Goal: Task Accomplishment & Management: Complete application form

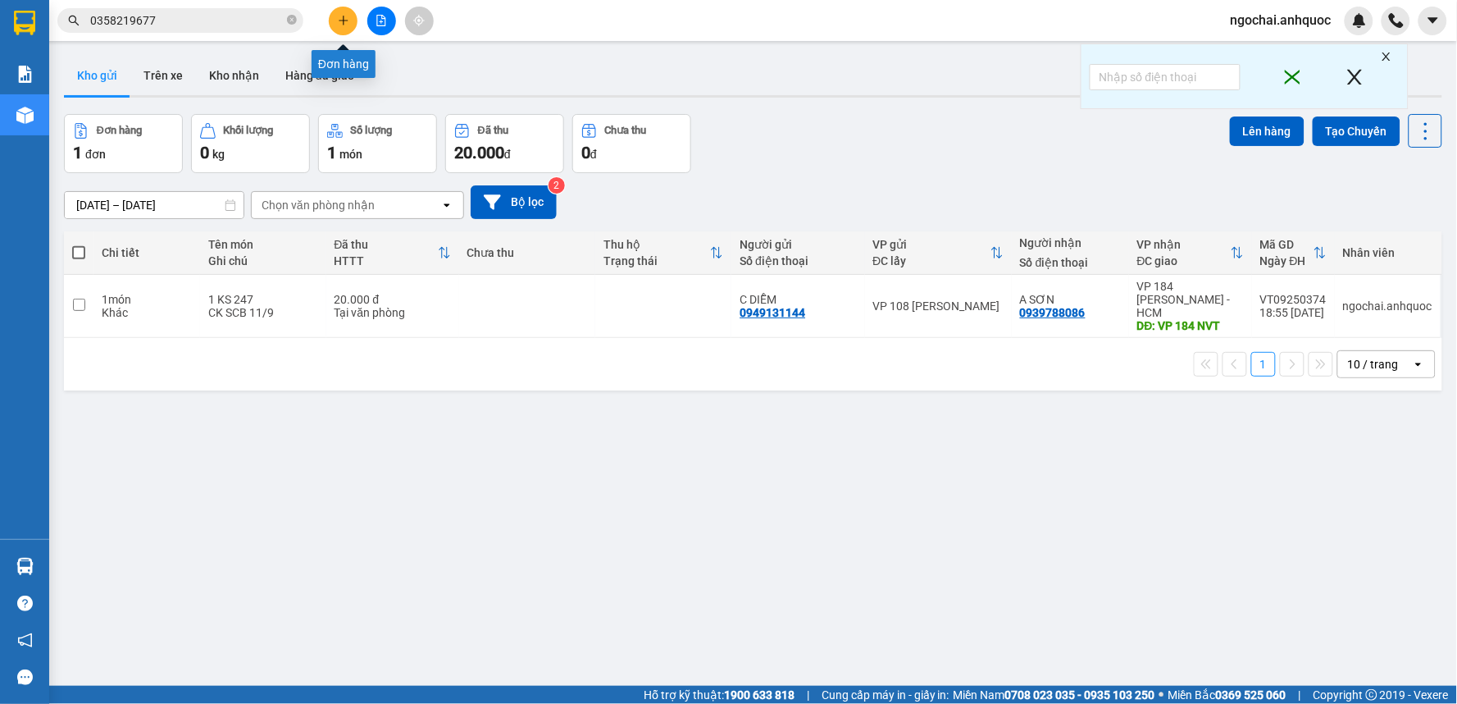
click at [335, 26] on button at bounding box center [343, 21] width 29 height 29
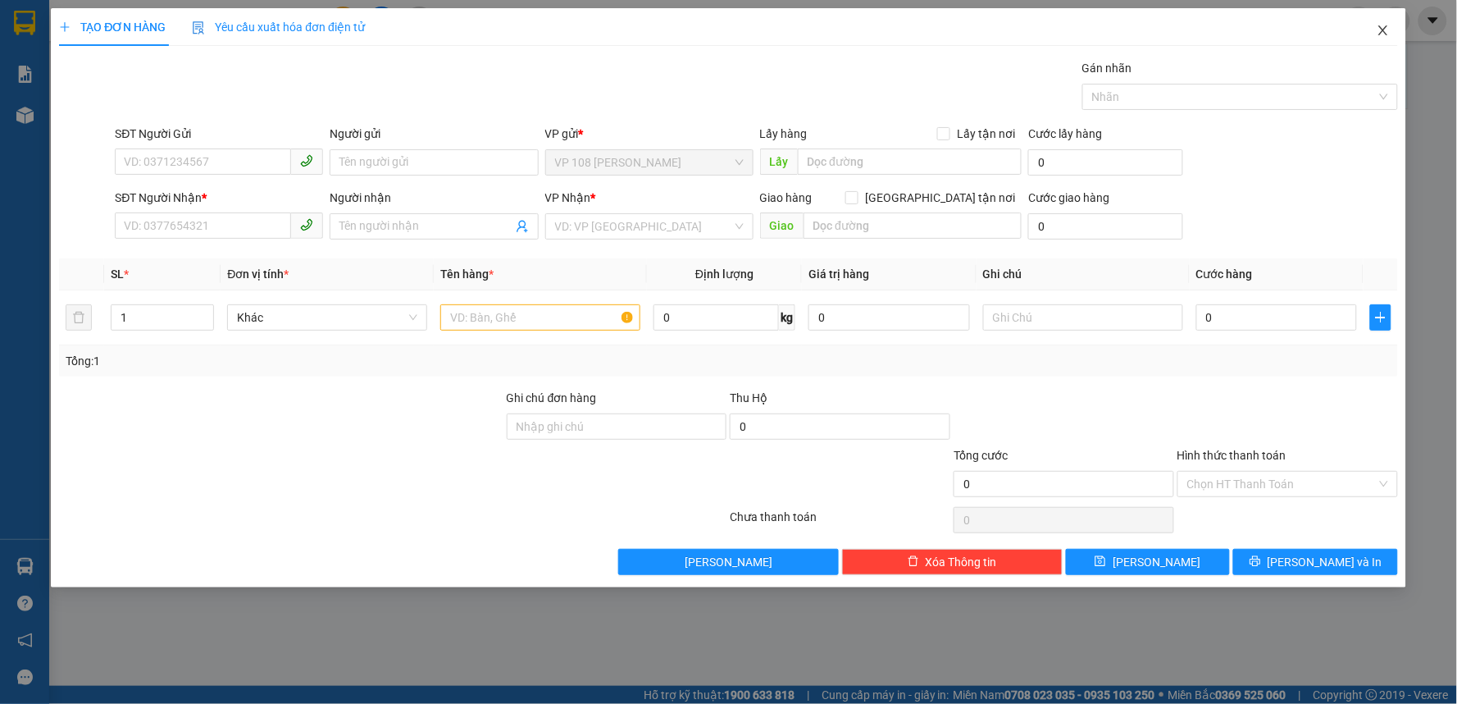
click at [1379, 26] on icon "close" at bounding box center [1383, 30] width 13 height 13
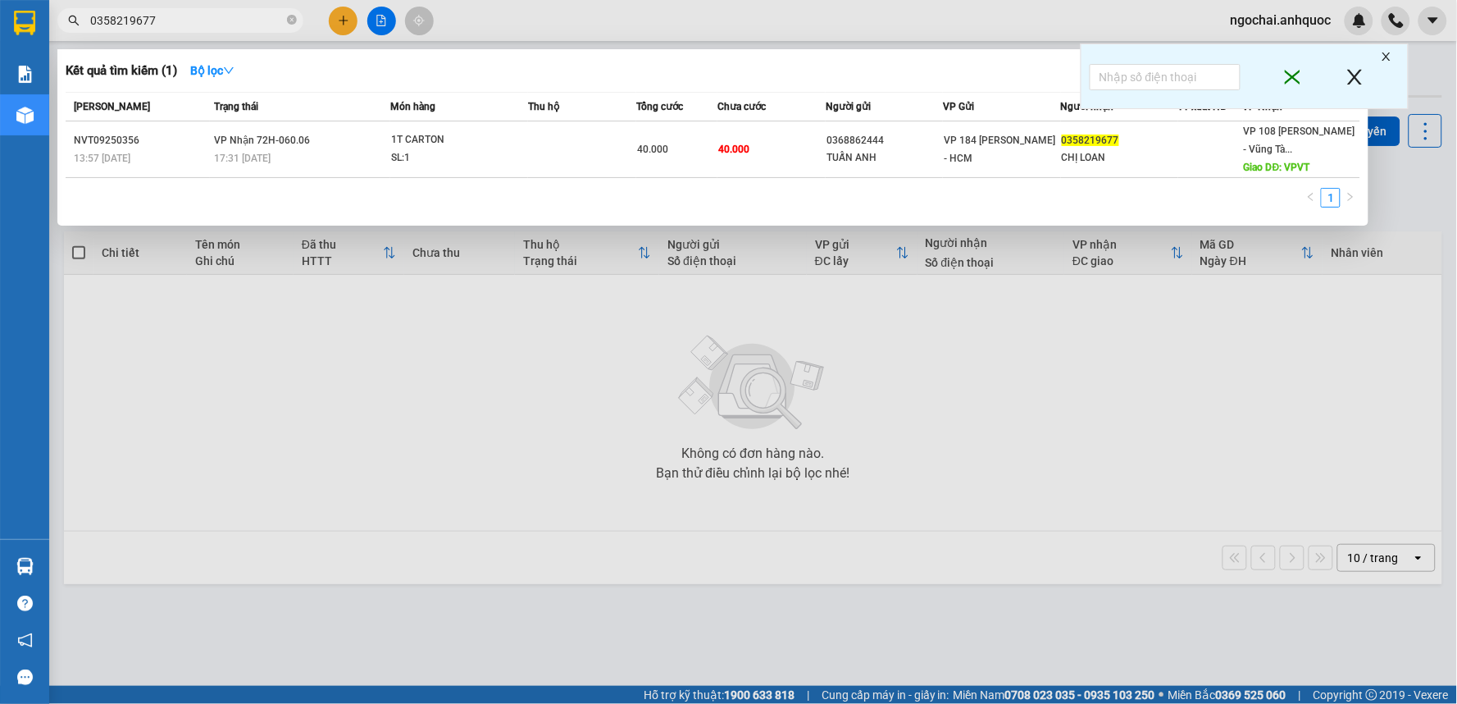
click at [233, 14] on input "0358219677" at bounding box center [187, 20] width 194 height 18
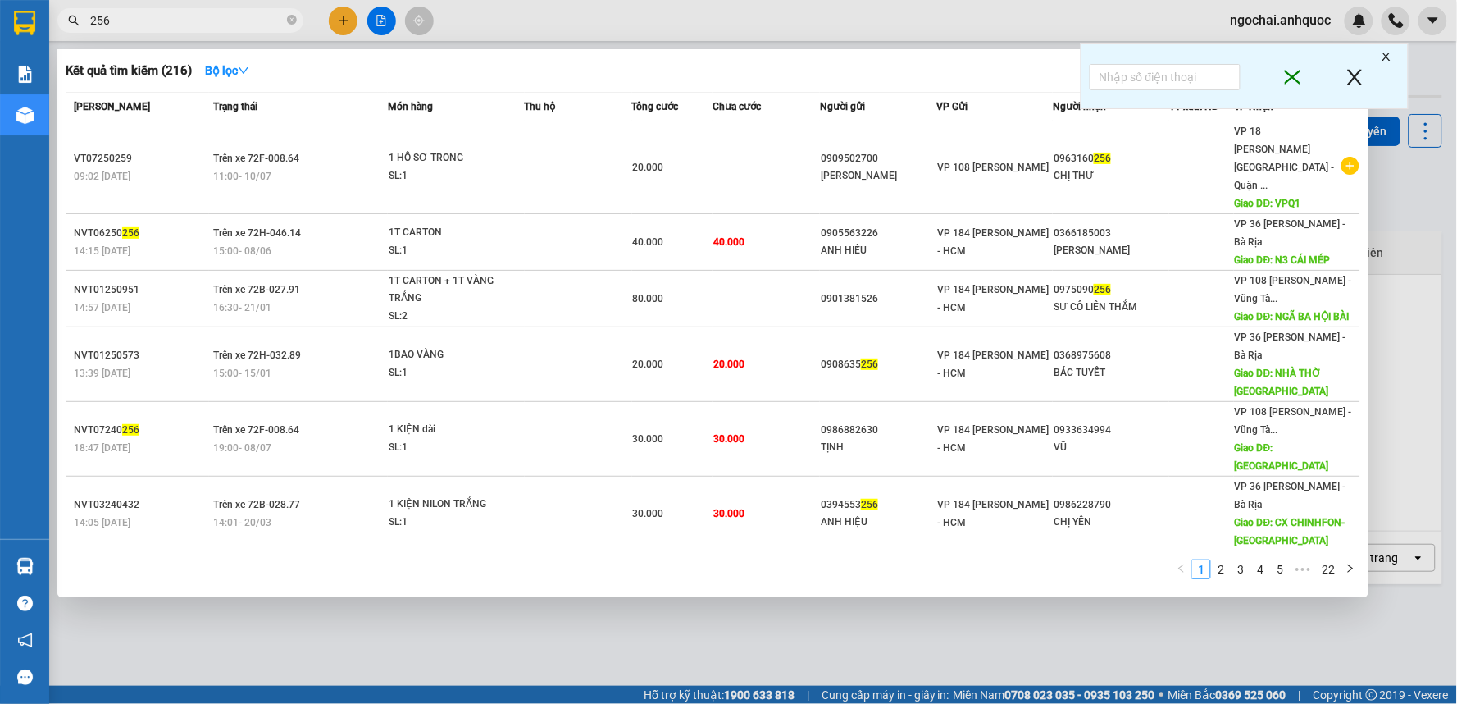
click at [159, 22] on input "256" at bounding box center [187, 20] width 194 height 18
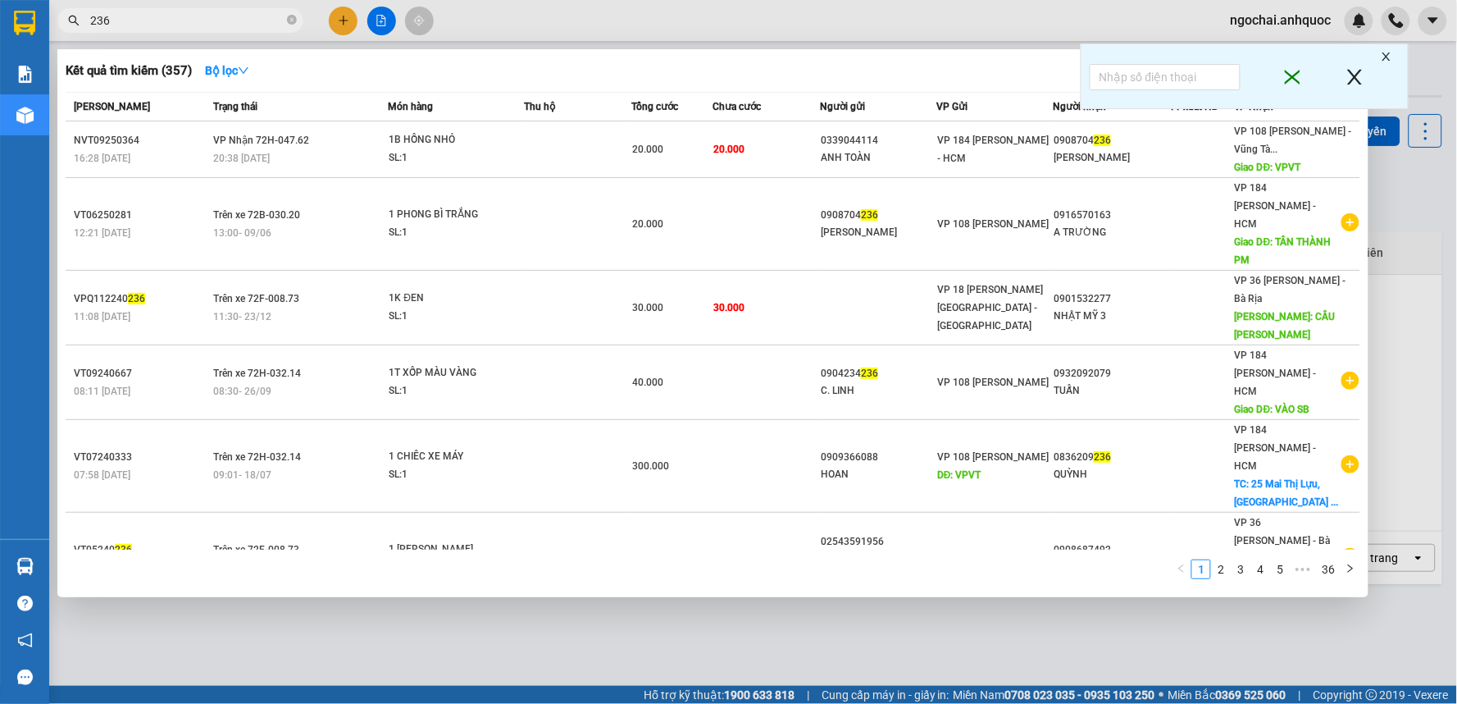
type input "236"
click at [338, 19] on div at bounding box center [728, 352] width 1457 height 704
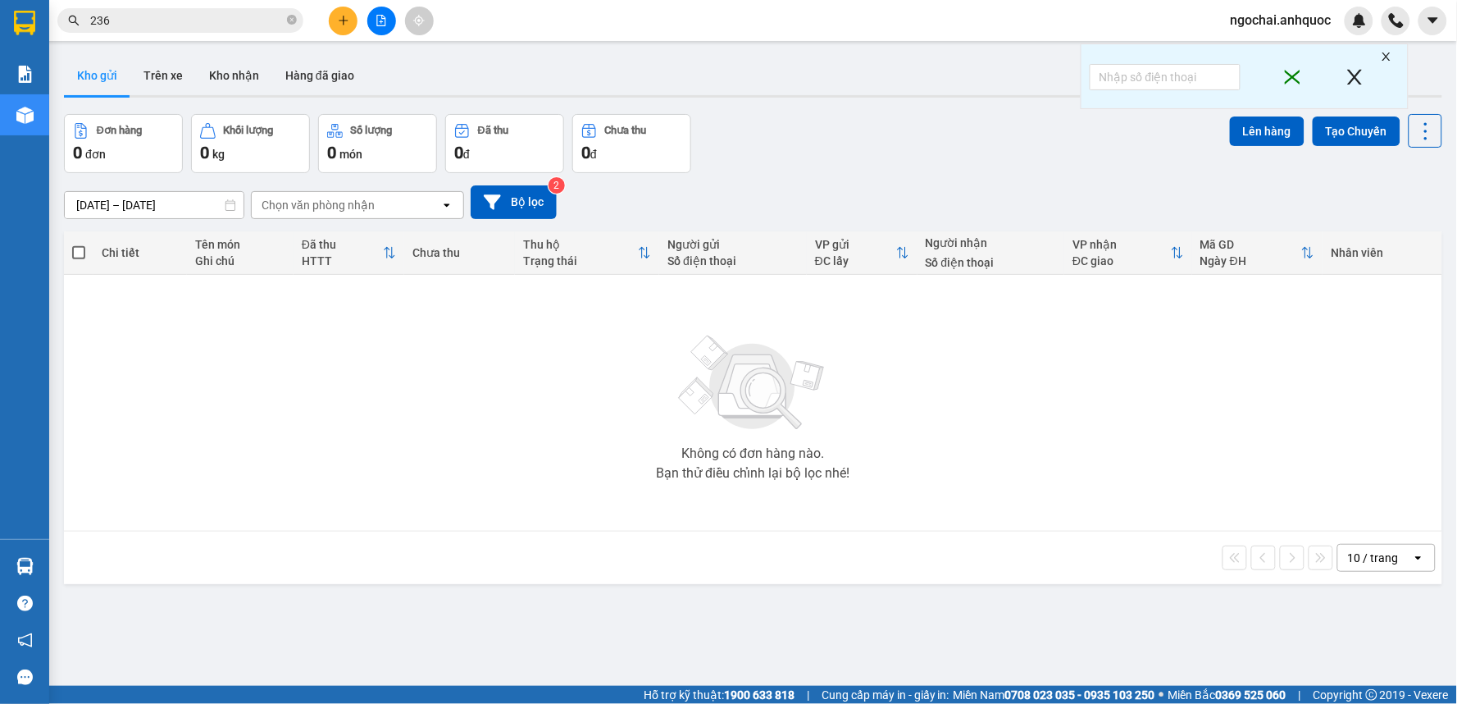
click at [341, 18] on icon "plus" at bounding box center [343, 20] width 11 height 11
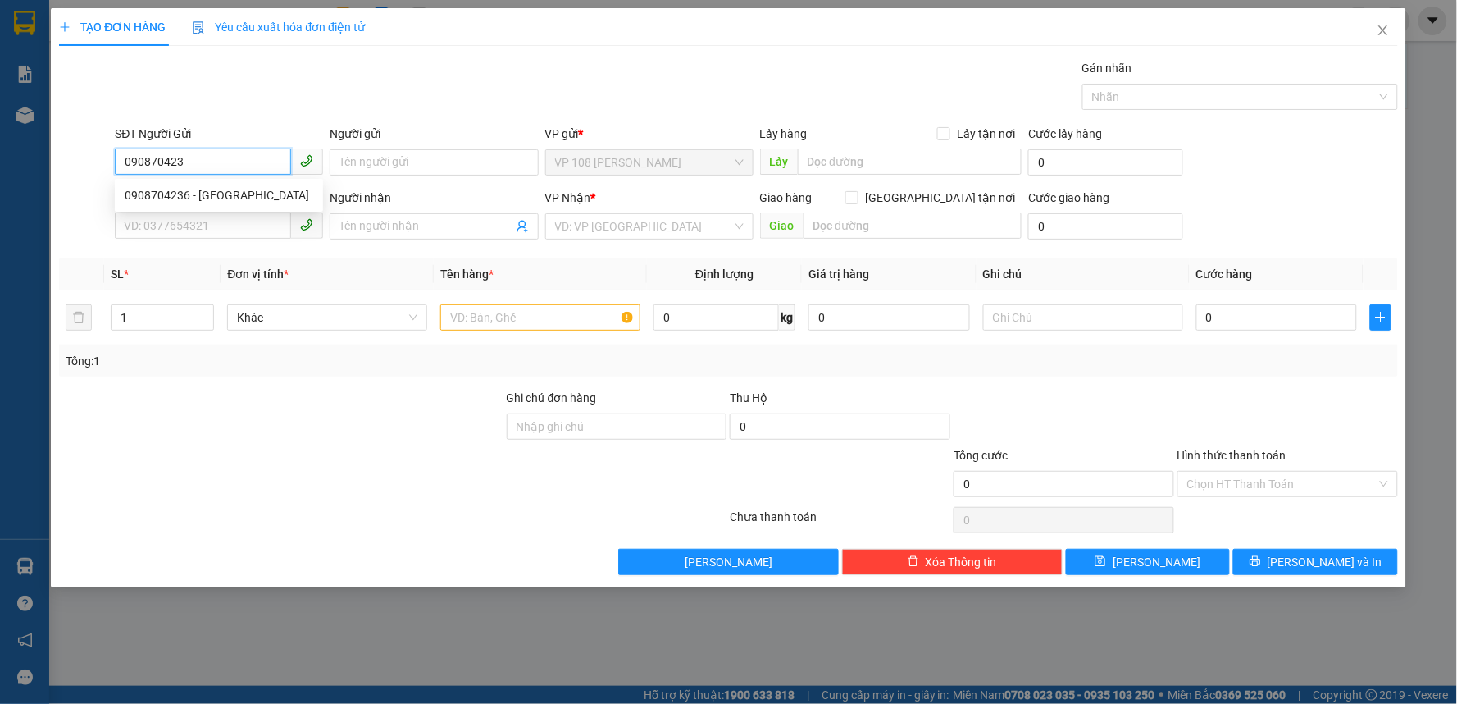
type input "0908704236"
click at [239, 197] on div "0908704236 - [GEOGRAPHIC_DATA]" at bounding box center [219, 195] width 189 height 18
type input "[PERSON_NAME]"
type input "0902966683"
type input "A TOẢN"
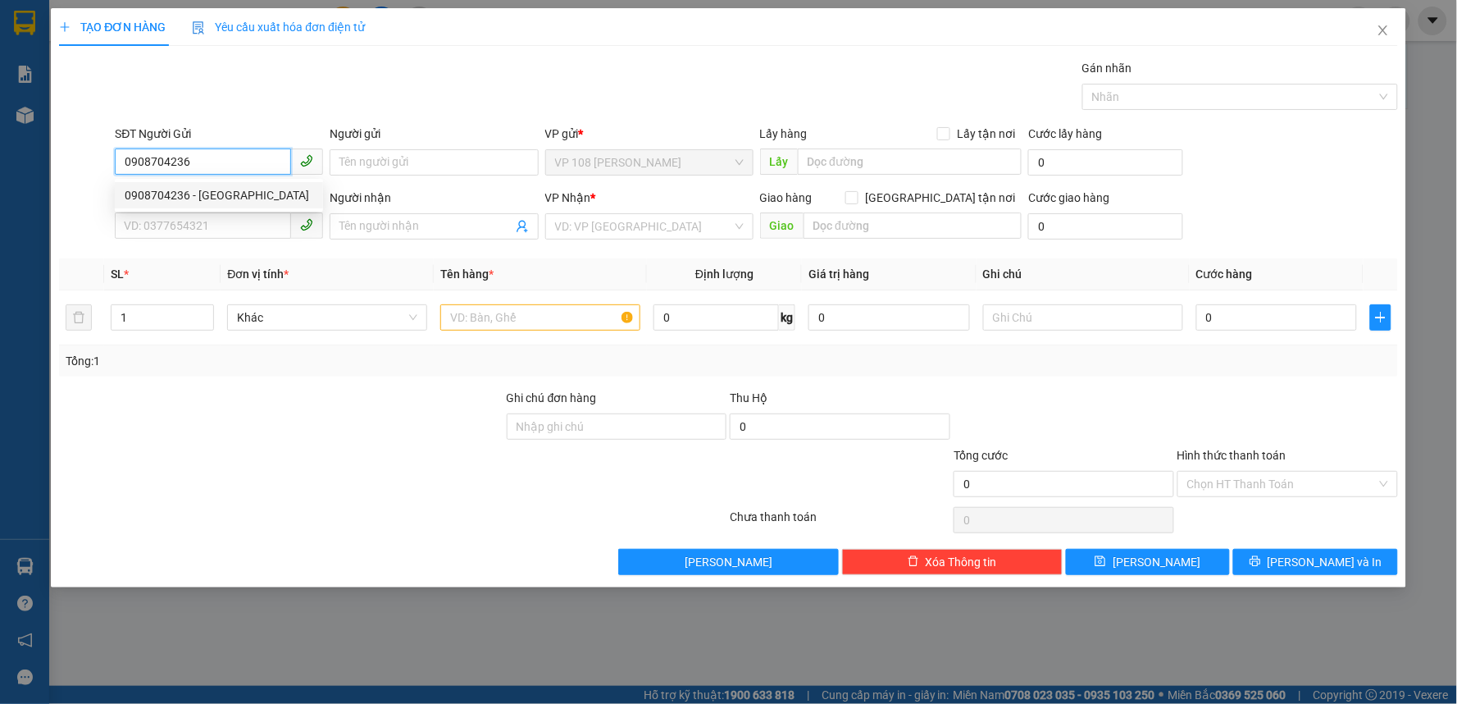
type input "VPNVT"
type input "20.000"
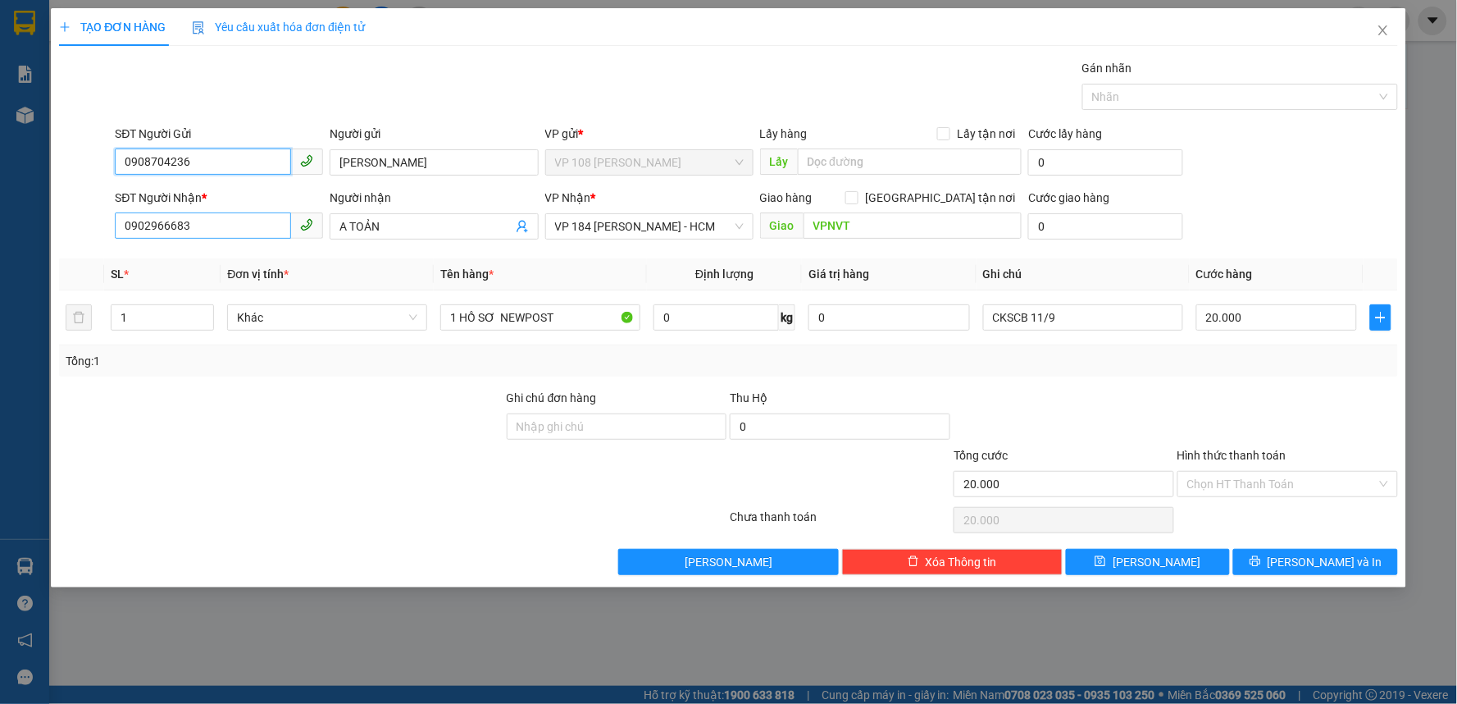
type input "0908704236"
click at [234, 225] on input "0902966683" at bounding box center [203, 225] width 176 height 26
type input "0908720401"
click at [232, 259] on div "0908720401 - ANH HÀO" at bounding box center [219, 259] width 189 height 18
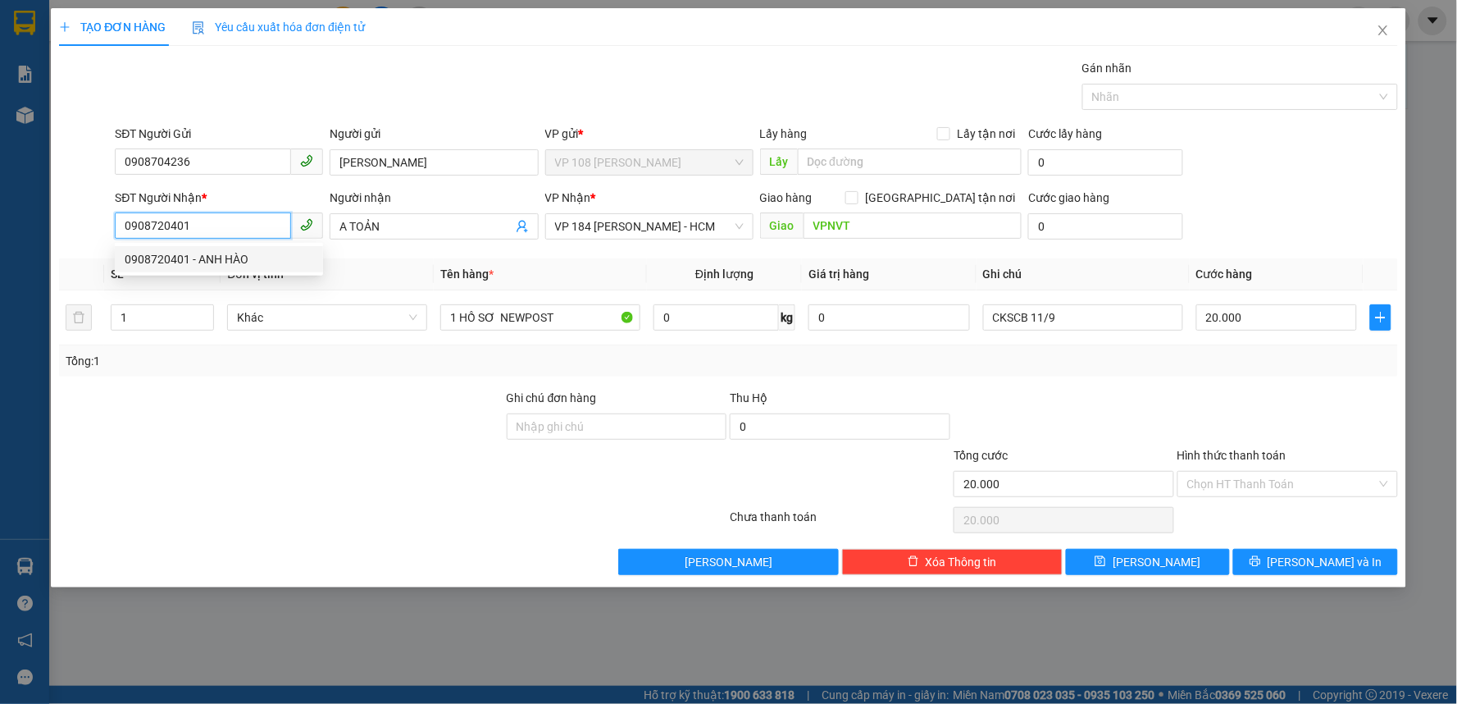
type input "ANH HÀO"
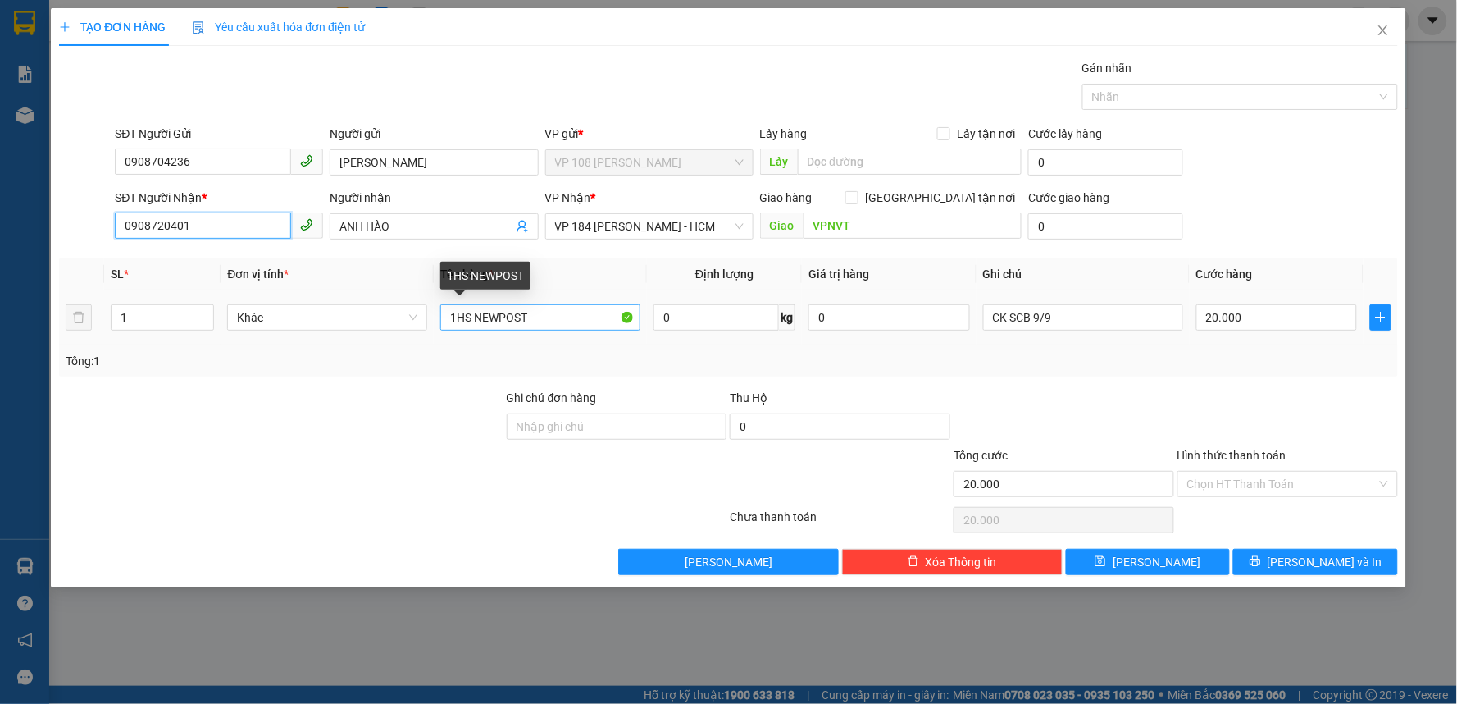
type input "0908720401"
click at [544, 316] on input "1HS NEWPOST" at bounding box center [540, 317] width 200 height 26
click at [497, 312] on input "1HS NEWPOST" at bounding box center [540, 317] width 200 height 26
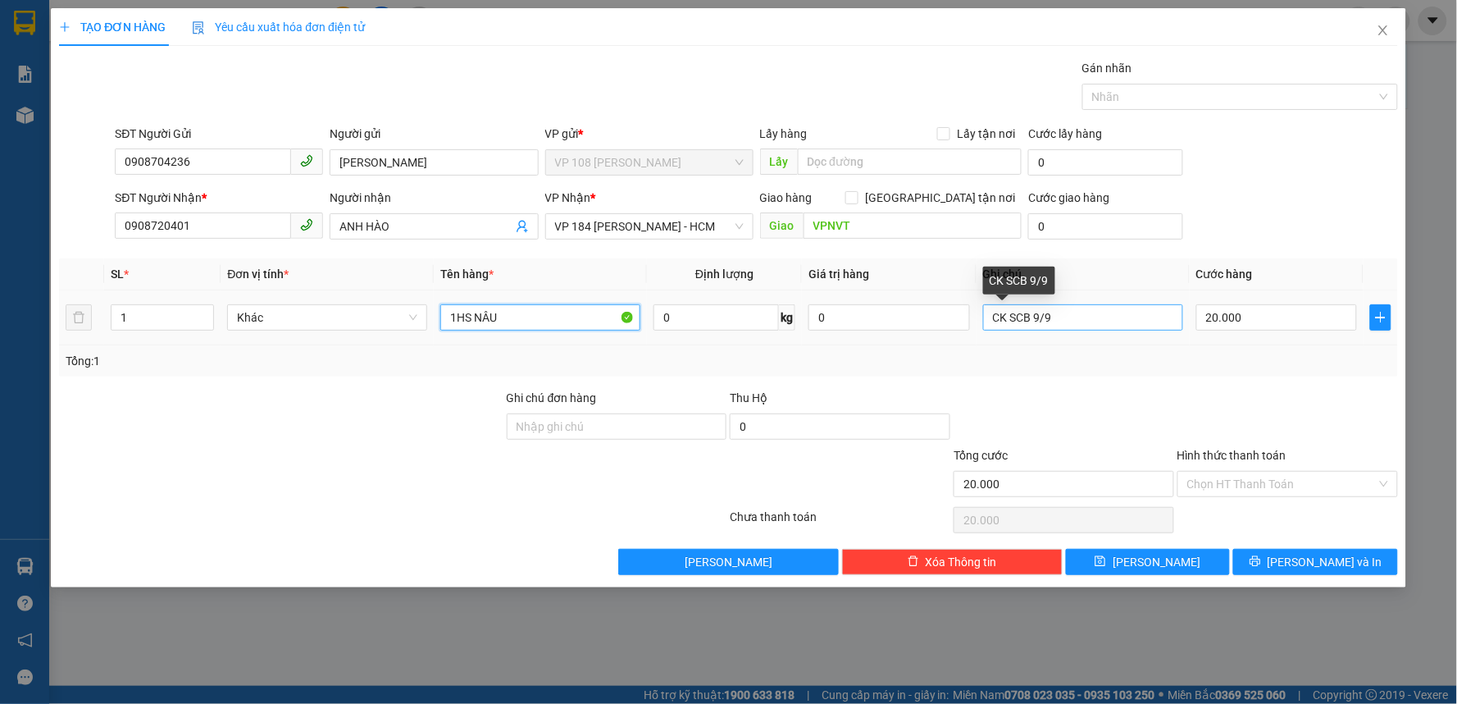
type input "1HS NÂU"
click at [1072, 317] on input "CK SCB 9/9" at bounding box center [1083, 317] width 200 height 26
type input "CK SCB 11/9"
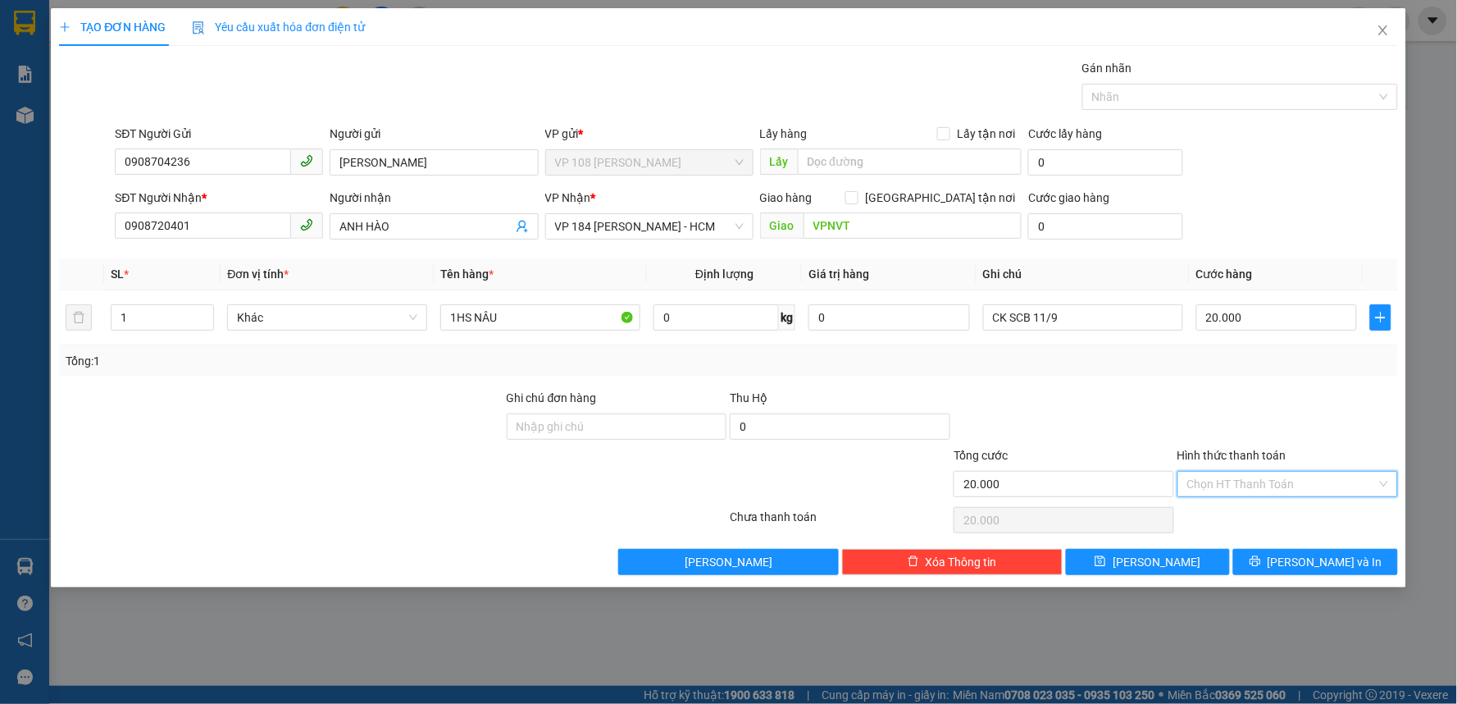
click at [1228, 488] on input "Hình thức thanh toán" at bounding box center [1281, 484] width 189 height 25
click at [1220, 517] on div "Tại văn phòng" at bounding box center [1288, 517] width 201 height 18
type input "0"
click at [599, 431] on input "Ghi chú đơn hàng" at bounding box center [617, 426] width 221 height 26
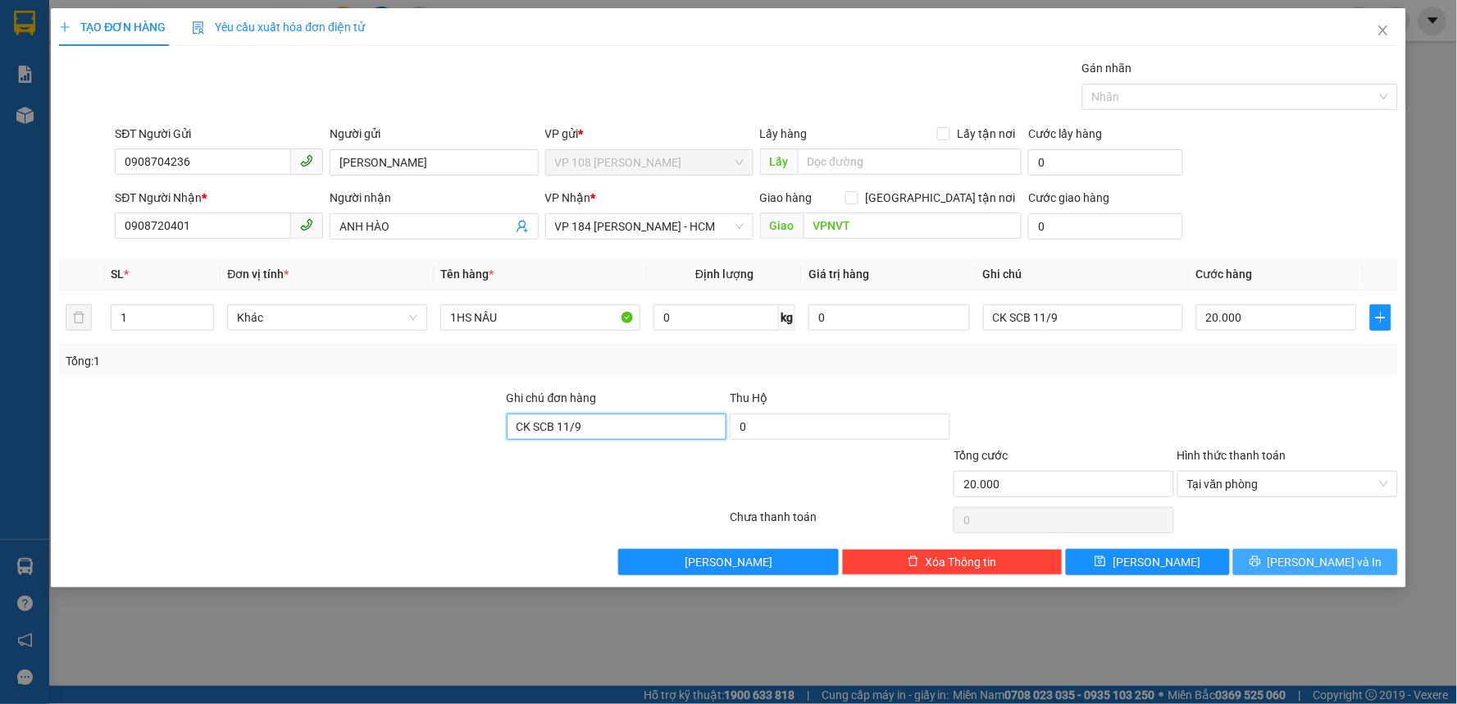
type input "CK SCB 11/9"
click at [1312, 563] on span "[PERSON_NAME] và In" at bounding box center [1325, 562] width 115 height 18
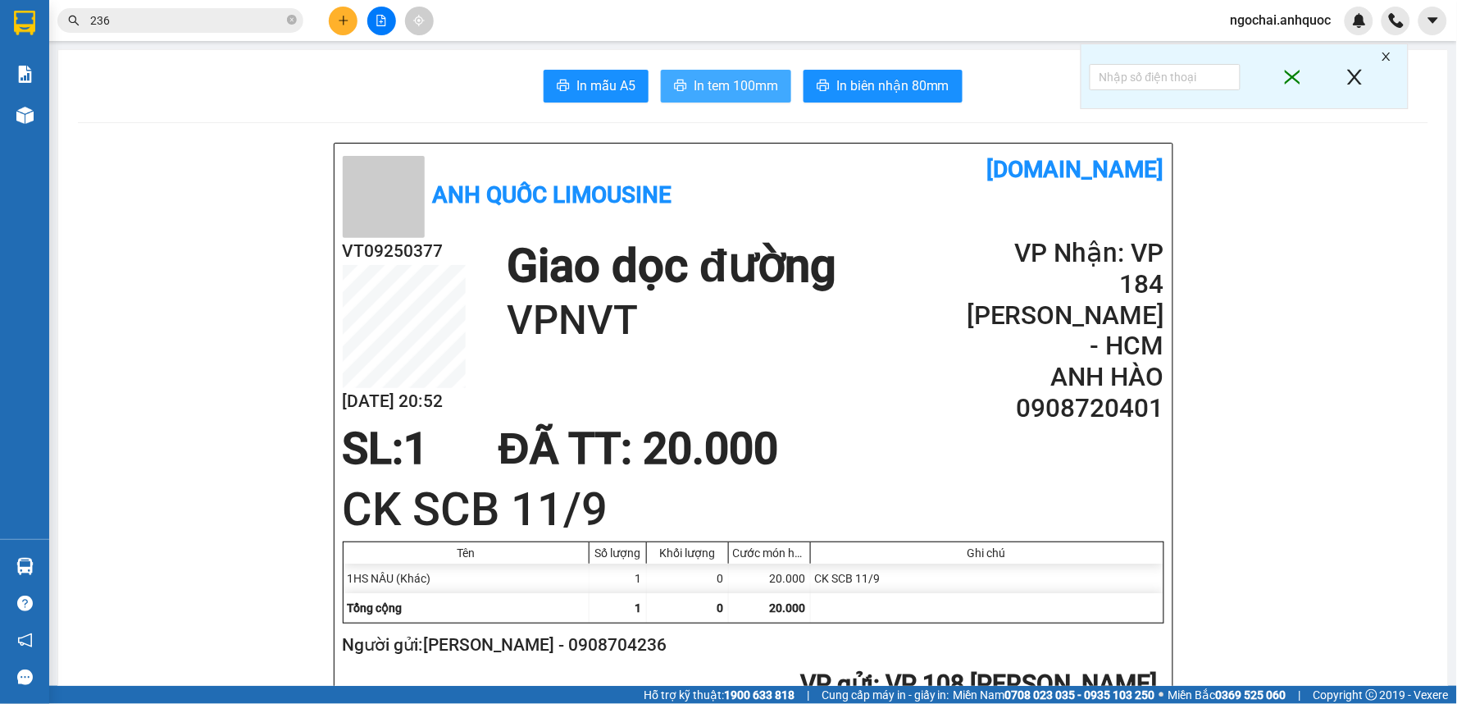
click at [723, 85] on span "In tem 100mm" at bounding box center [736, 85] width 84 height 21
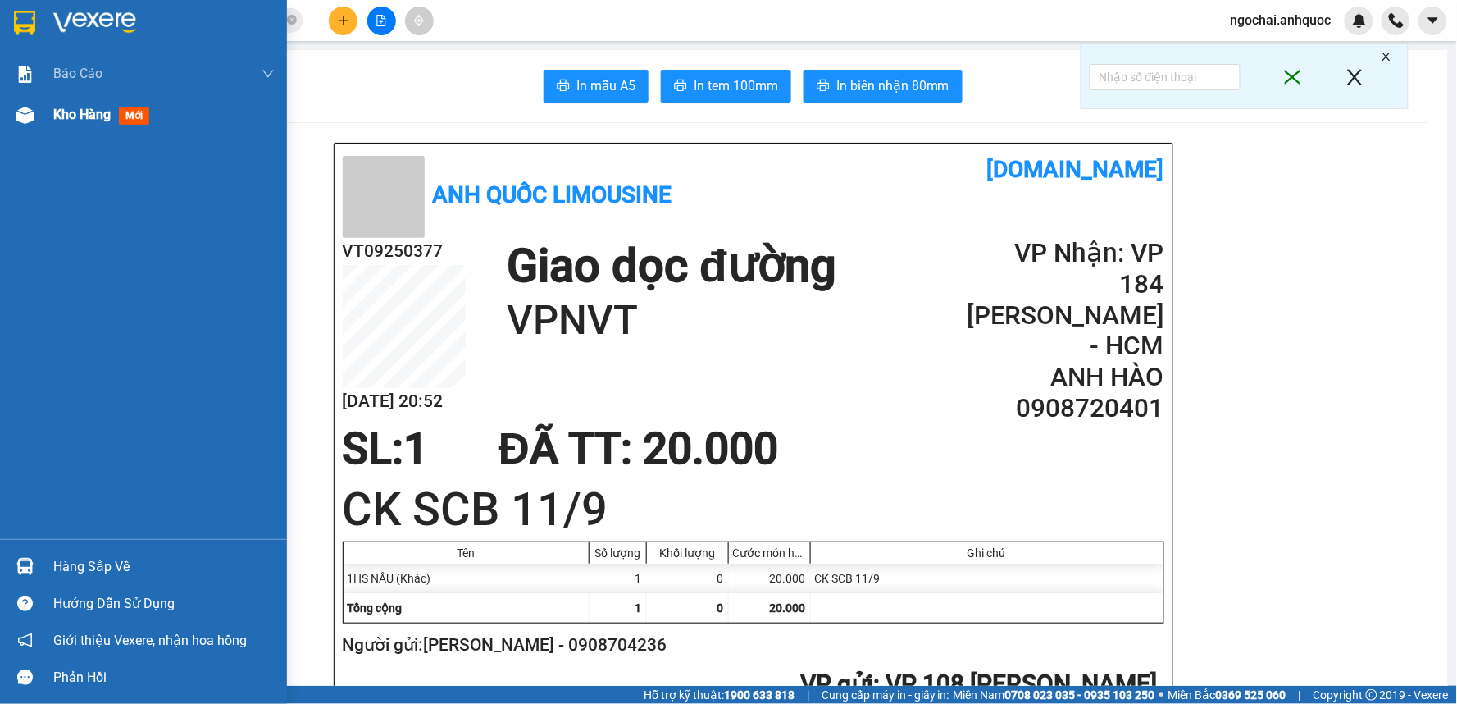
click at [80, 112] on span "Kho hàng" at bounding box center [81, 115] width 57 height 16
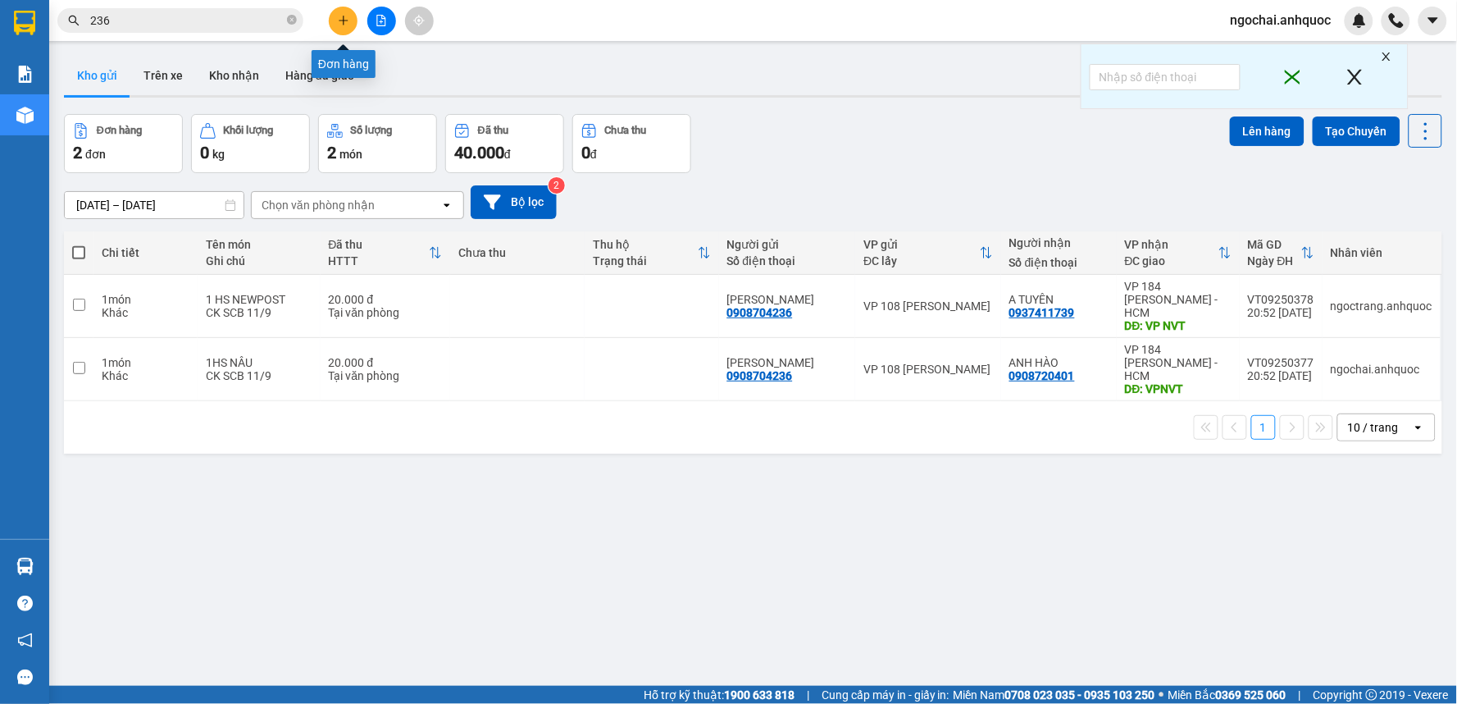
click at [340, 15] on icon "plus" at bounding box center [343, 20] width 11 height 11
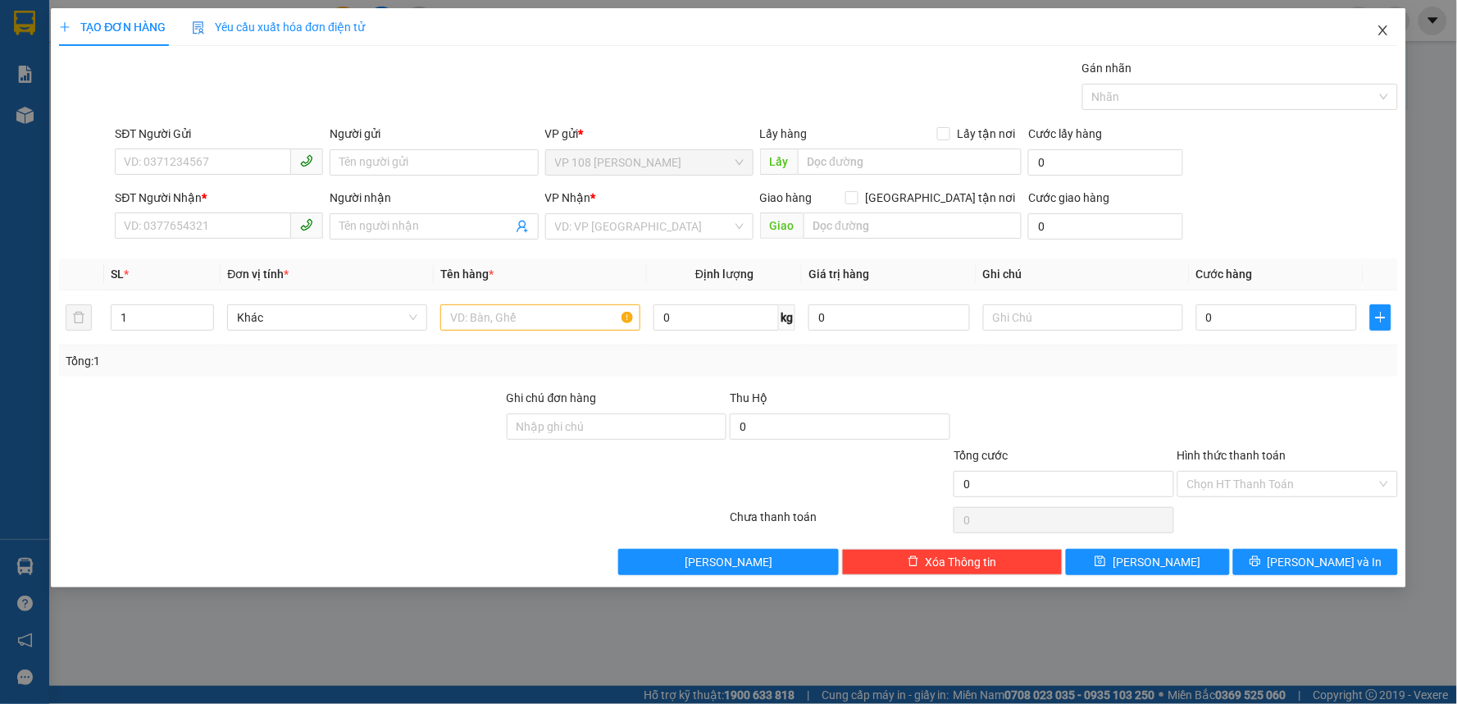
click at [1389, 22] on span "Close" at bounding box center [1384, 31] width 46 height 46
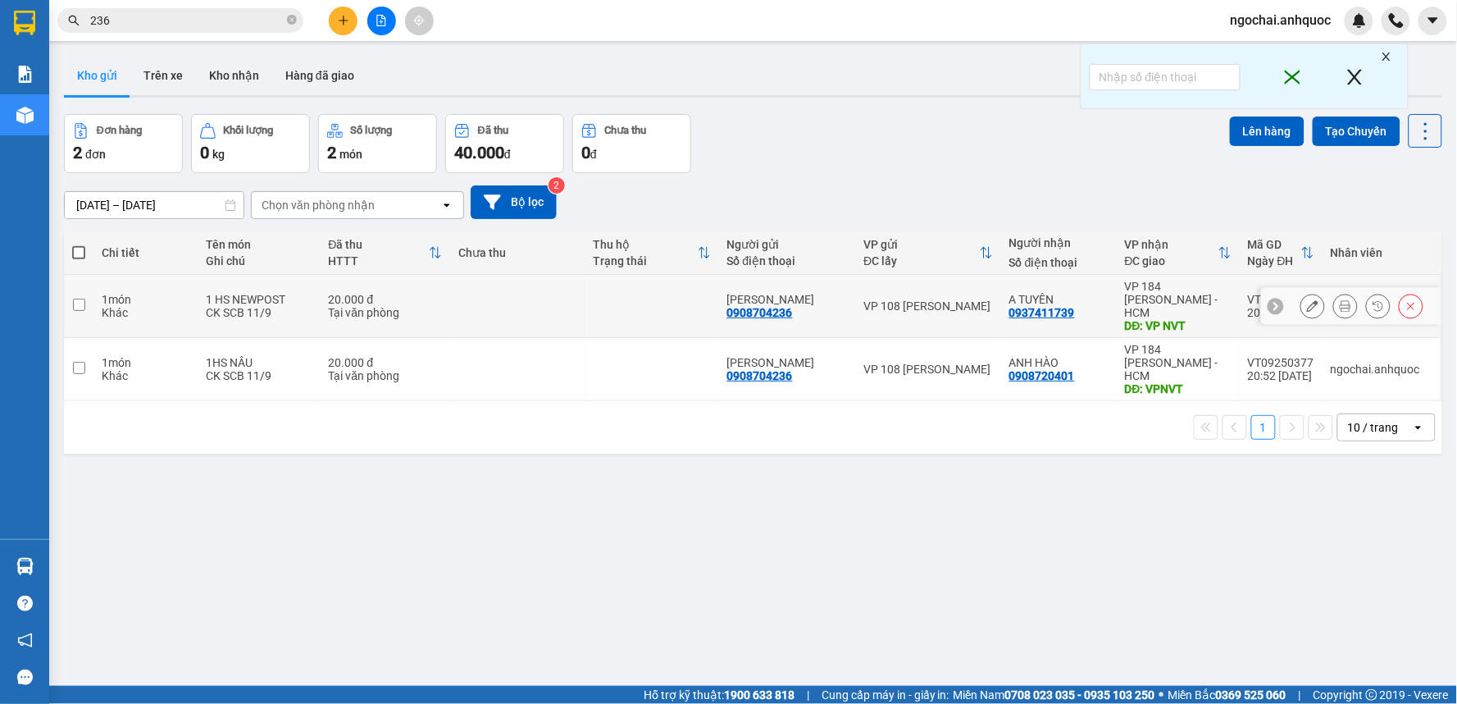
drag, startPoint x: 783, startPoint y: 302, endPoint x: 641, endPoint y: 303, distance: 141.9
click at [589, 307] on td at bounding box center [652, 306] width 134 height 63
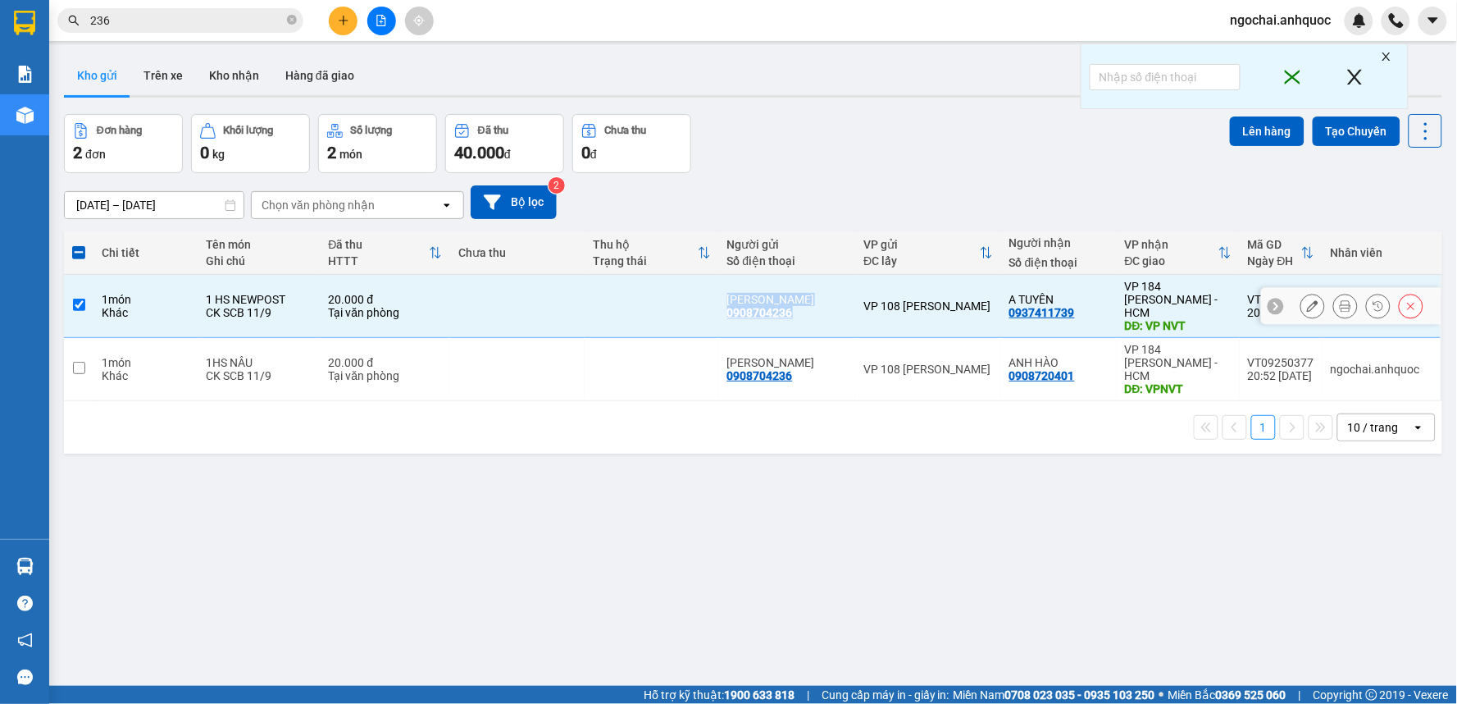
drag, startPoint x: 707, startPoint y: 307, endPoint x: 801, endPoint y: 317, distance: 94.9
click at [801, 317] on tr "1 món Khác 1 HS NEWPOST CK SCB 11/9 20.000 đ Tại văn phòng [GEOGRAPHIC_DATA] 09…" at bounding box center [753, 306] width 1379 height 63
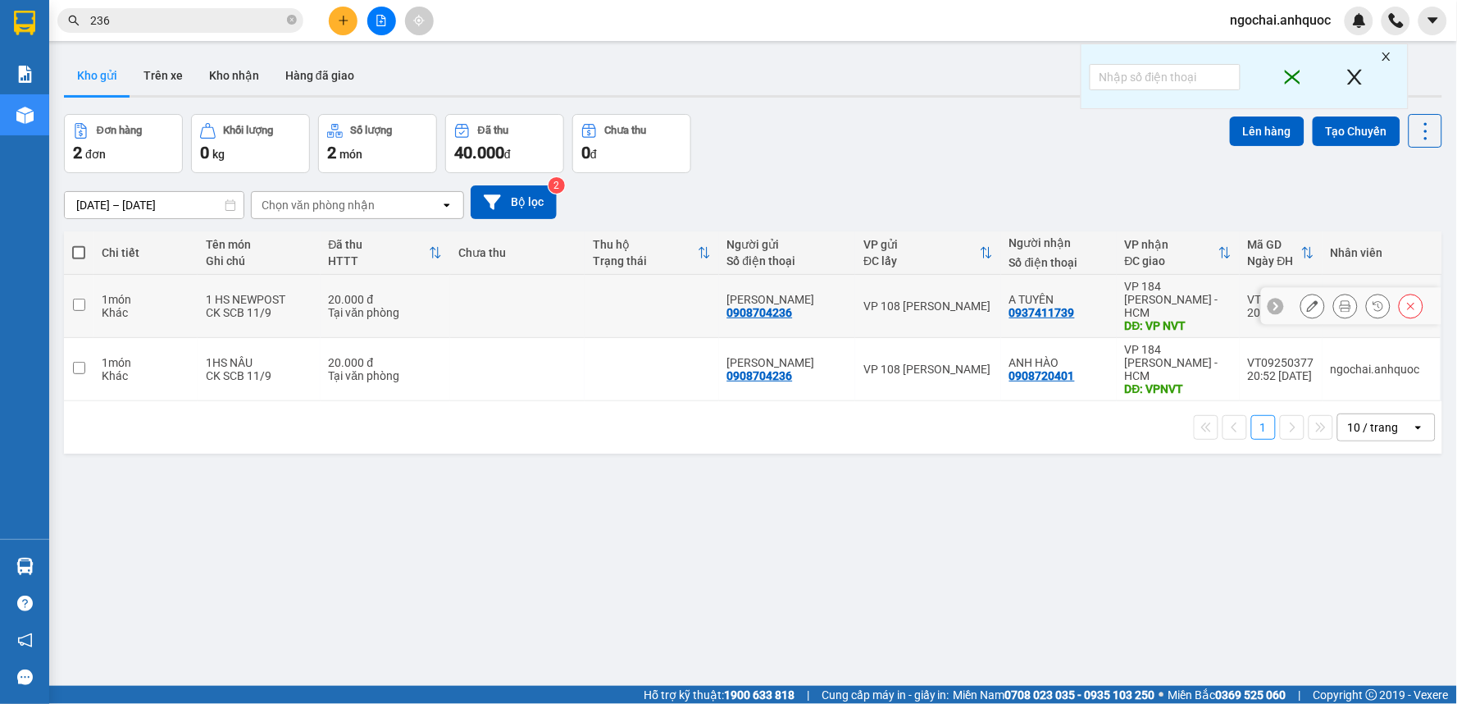
click at [802, 305] on div "ANH SƠN 0908704236" at bounding box center [787, 306] width 121 height 26
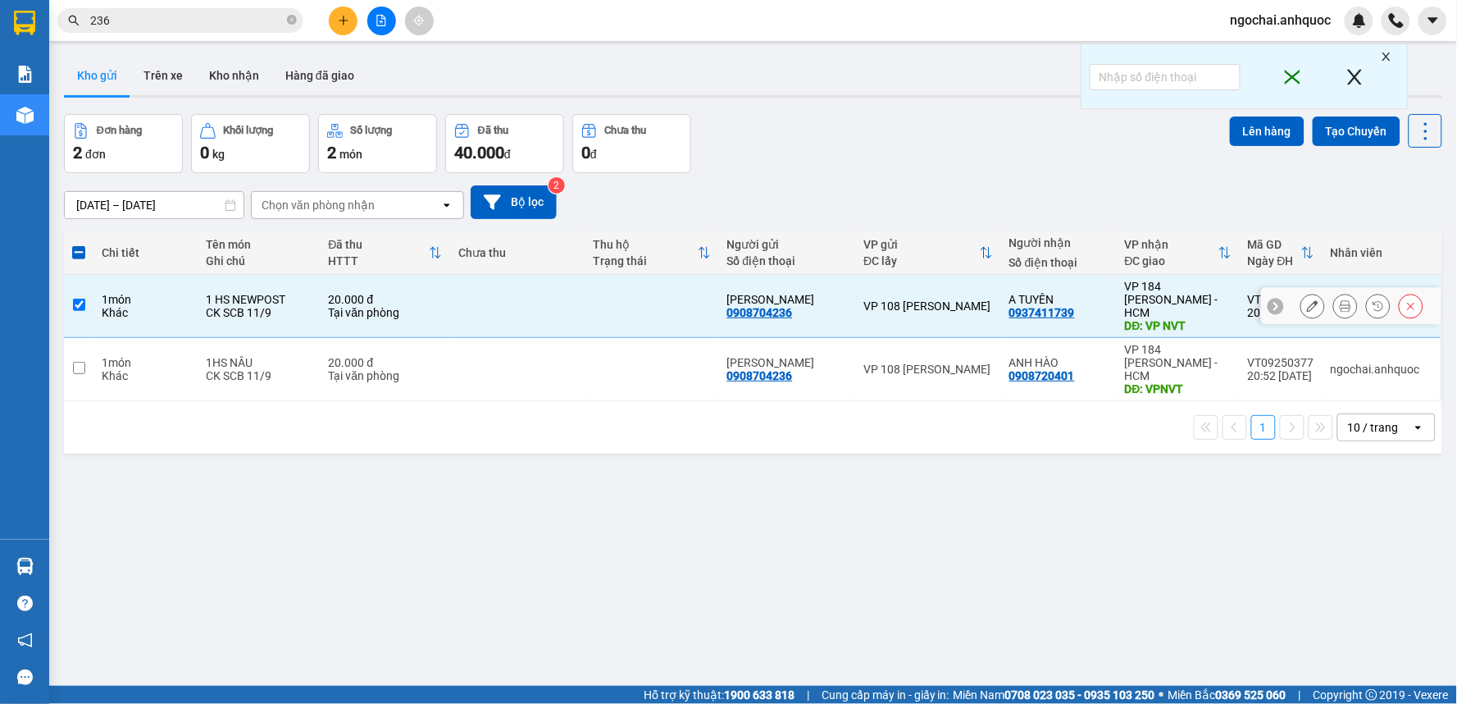
click at [78, 299] on input "checkbox" at bounding box center [79, 305] width 12 height 12
checkbox input "false"
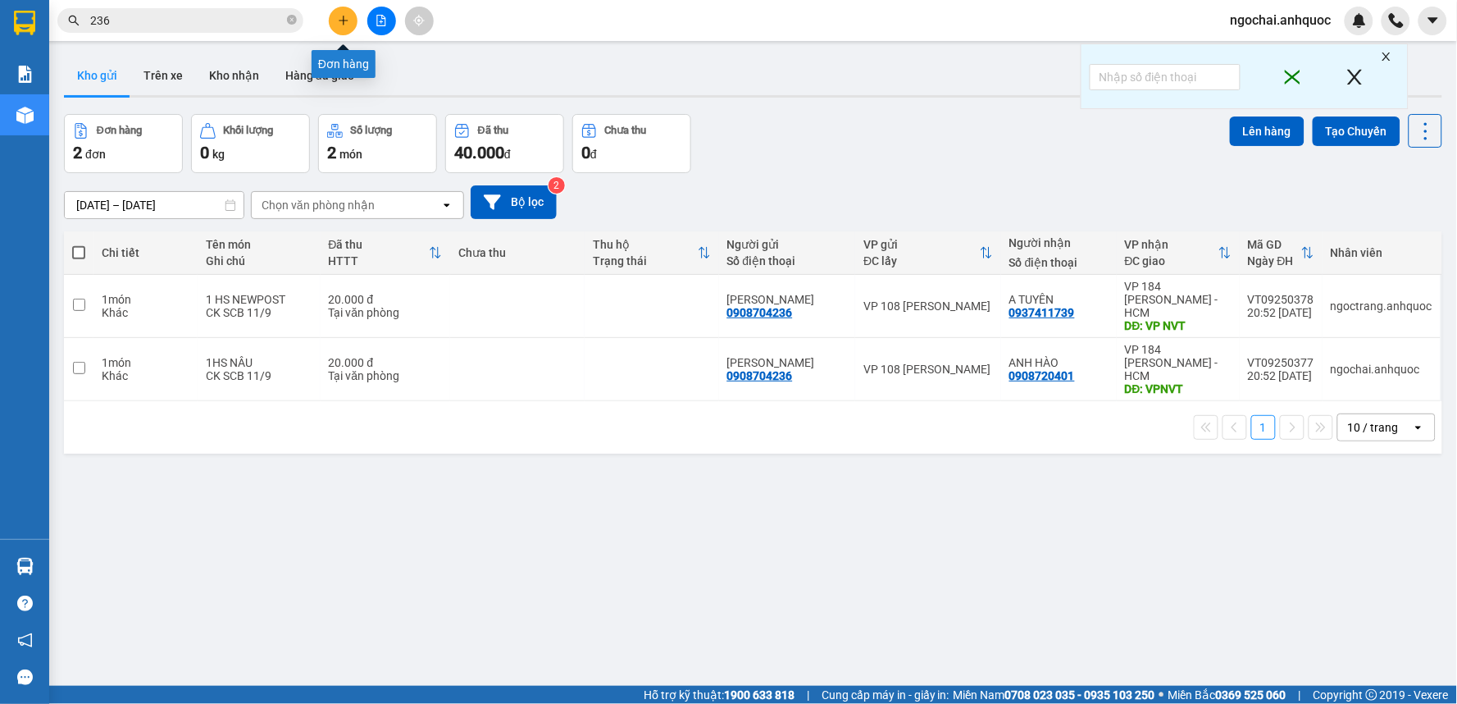
click at [347, 26] on button at bounding box center [343, 21] width 29 height 29
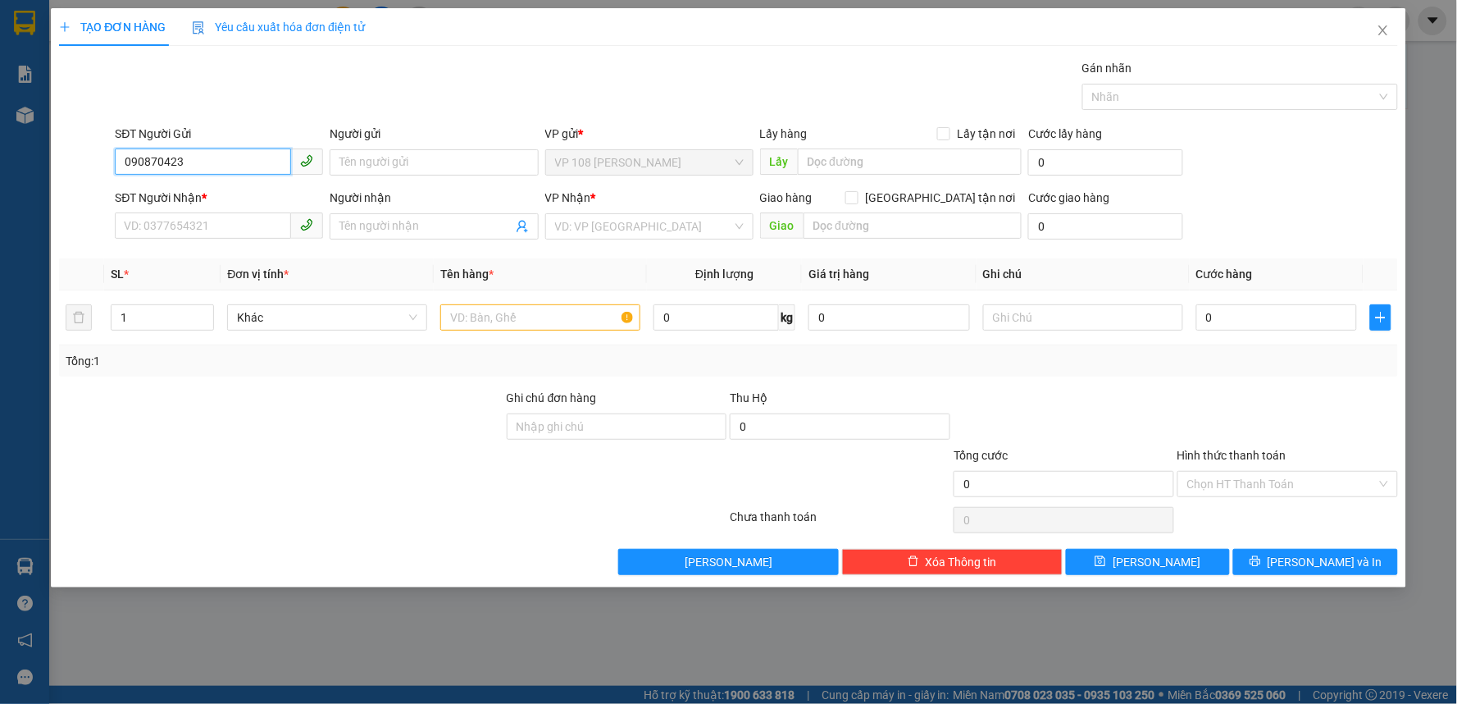
type input "0908704236"
click at [280, 202] on div "0908704236 - [GEOGRAPHIC_DATA]" at bounding box center [219, 195] width 189 height 18
type input "[PERSON_NAME]"
type input "0937411739"
type input "A TUYÊN"
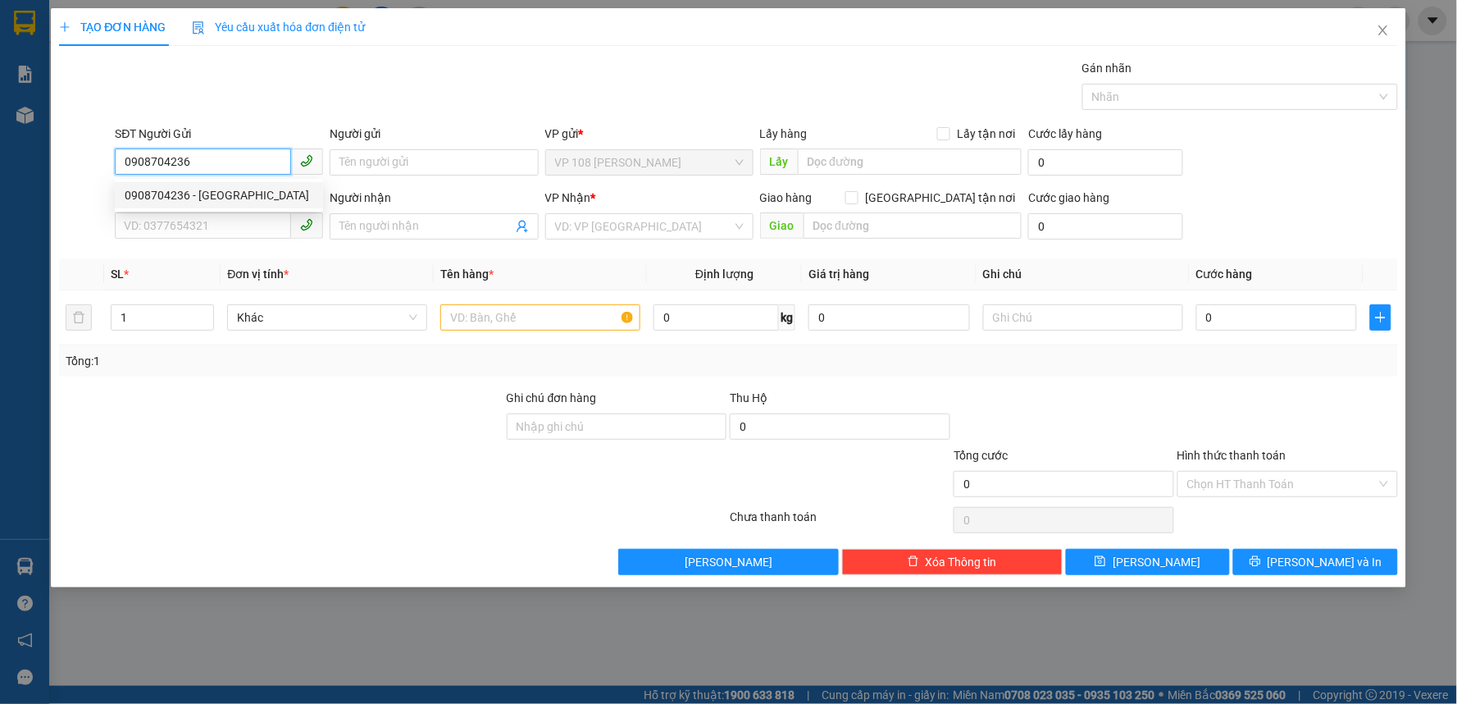
type input "VP NVT"
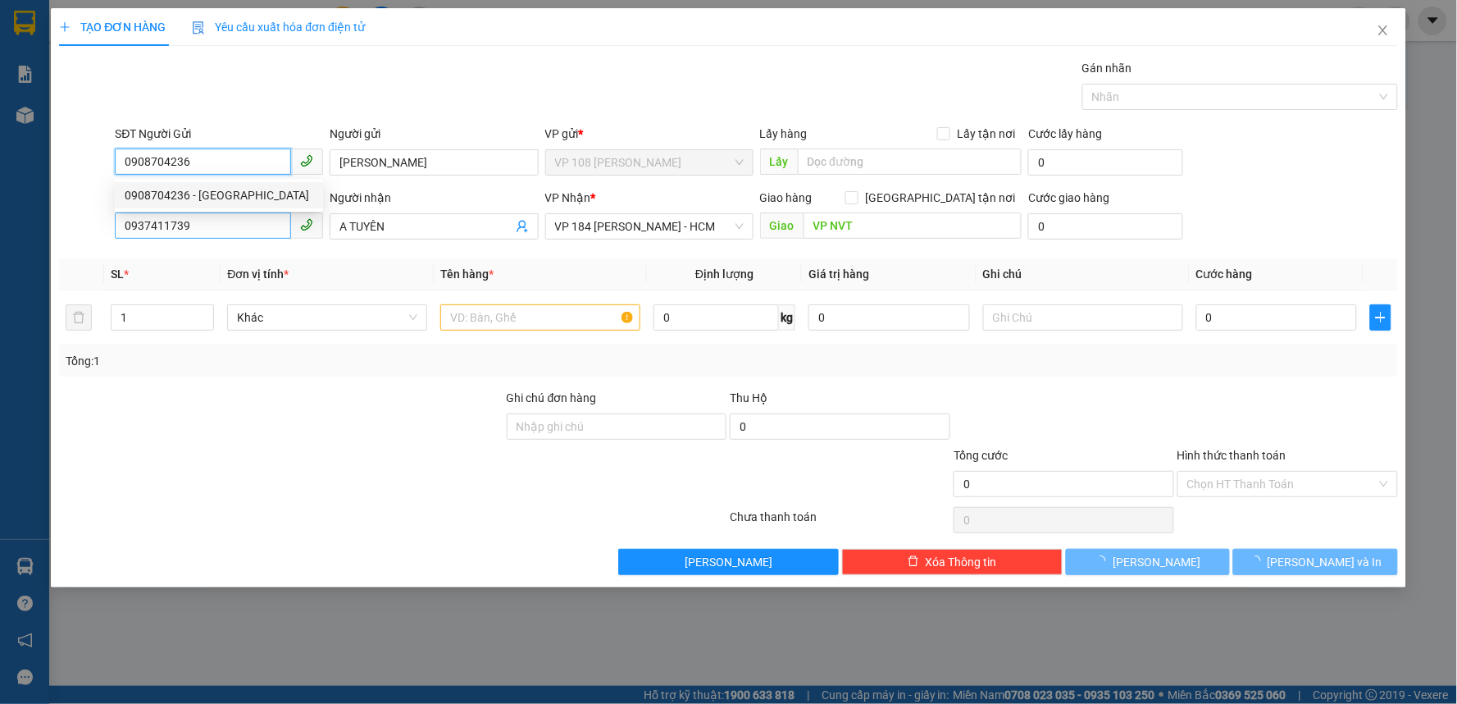
type input "20.000"
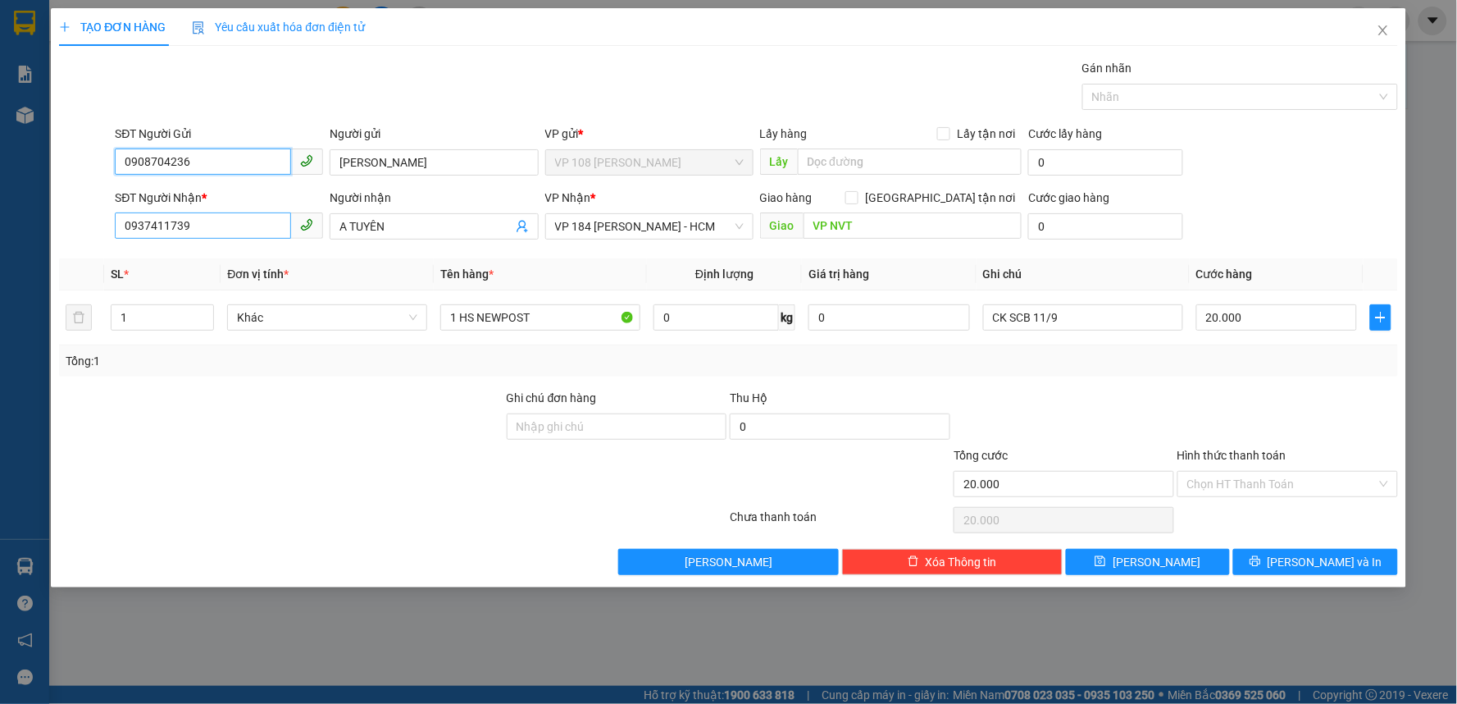
type input "0908704236"
click at [235, 219] on input "0937411739" at bounding box center [203, 225] width 176 height 26
type input "0906807457"
click at [226, 258] on div "0906807457 - ANH TÌNH" at bounding box center [219, 259] width 189 height 18
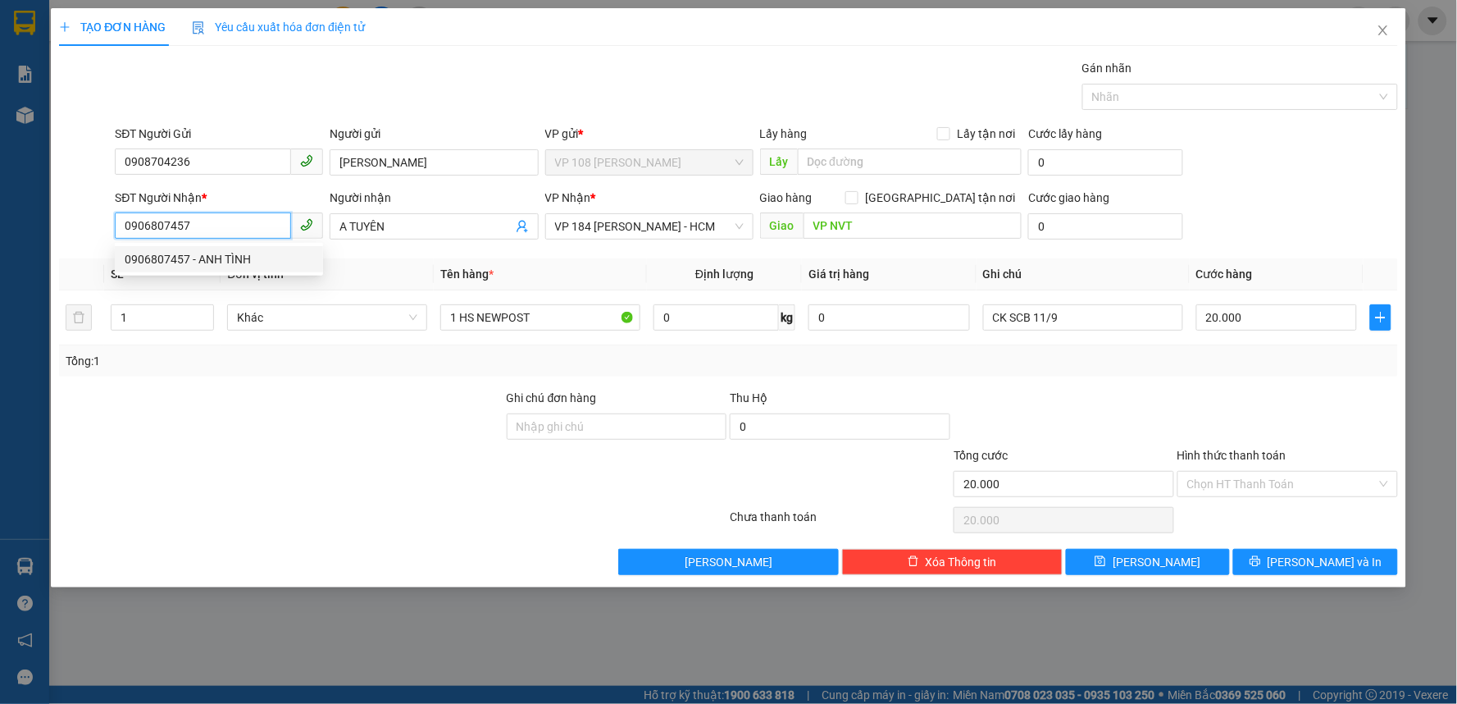
type input "ANH TÌNH"
type input "VPNVT"
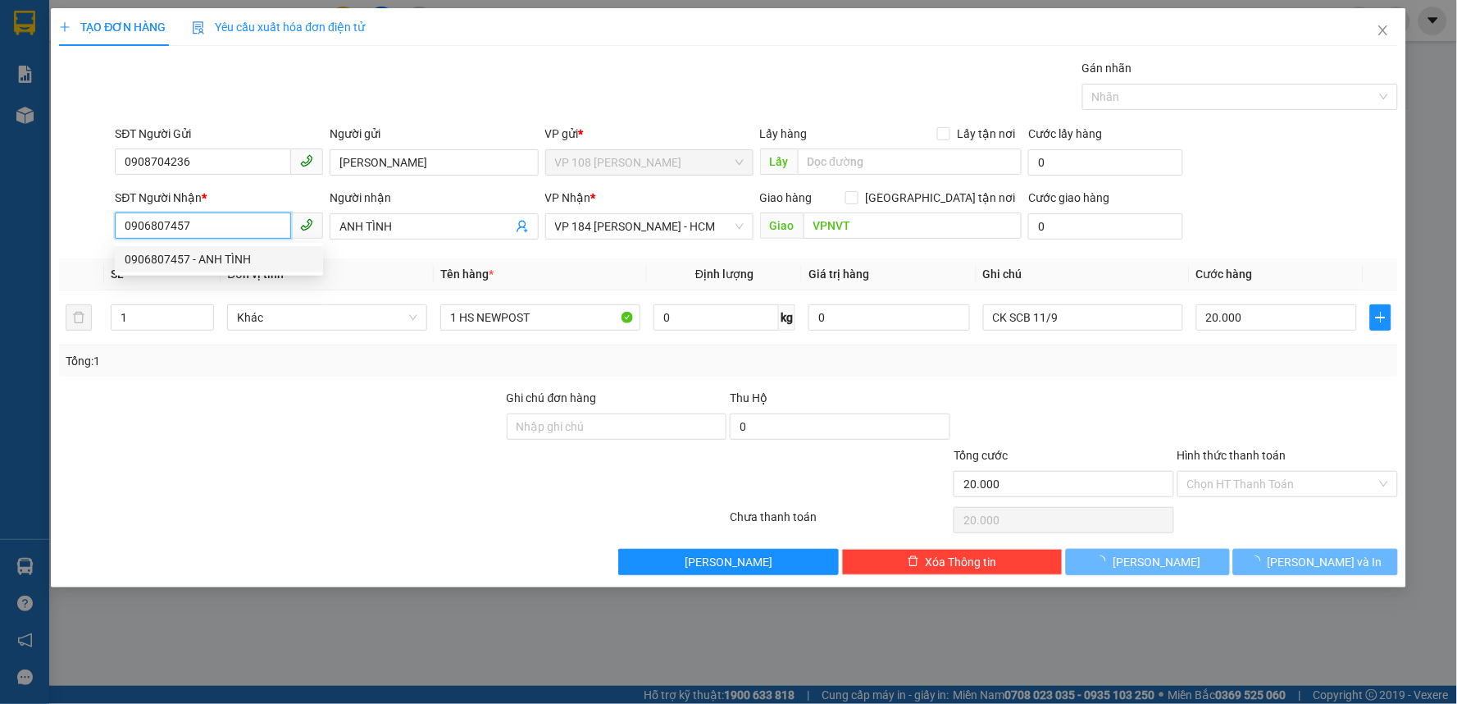
type input "30.000"
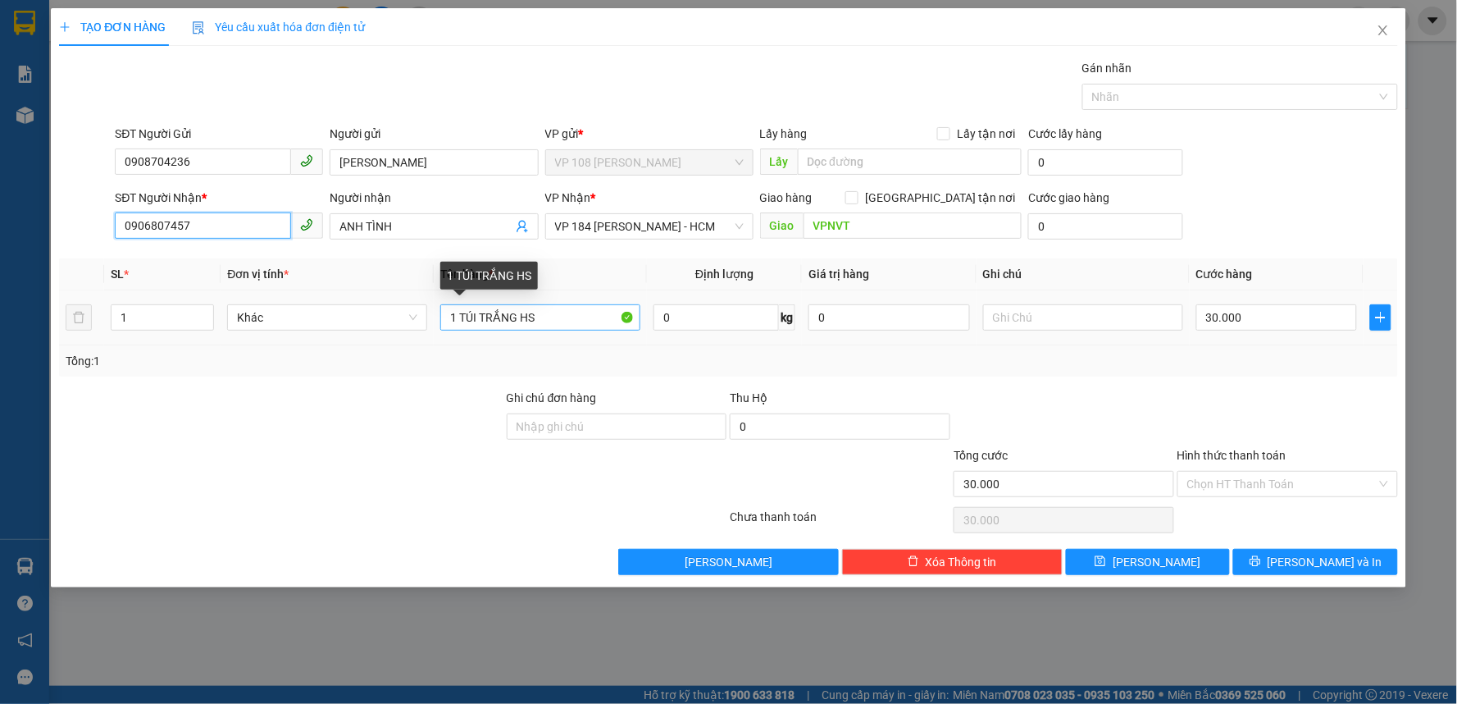
type input "0906807457"
click at [540, 315] on input "1 TÚI TRẮNG HS" at bounding box center [540, 317] width 200 height 26
type input "1"
type input "1 HS NÂU"
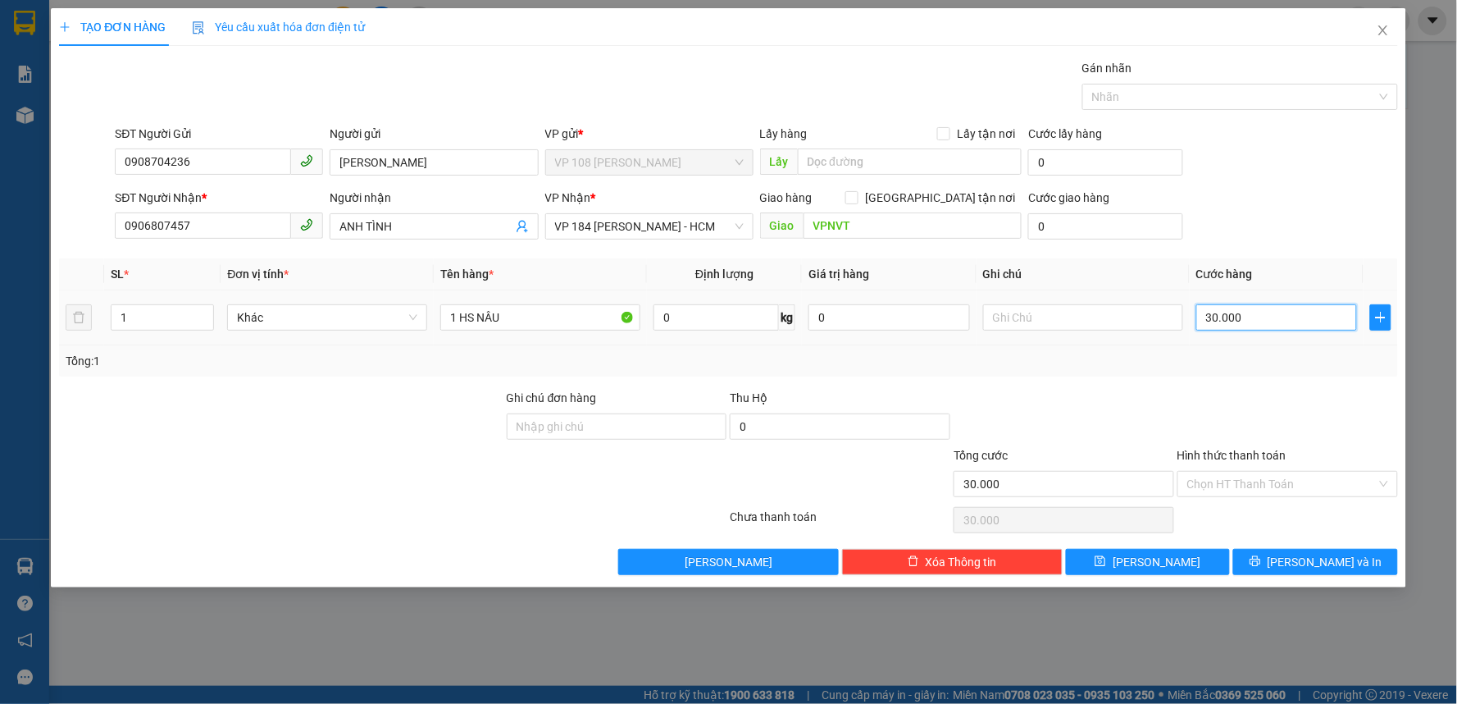
type input "0"
type input "2"
click at [1273, 315] on input "0" at bounding box center [1278, 317] width 162 height 26
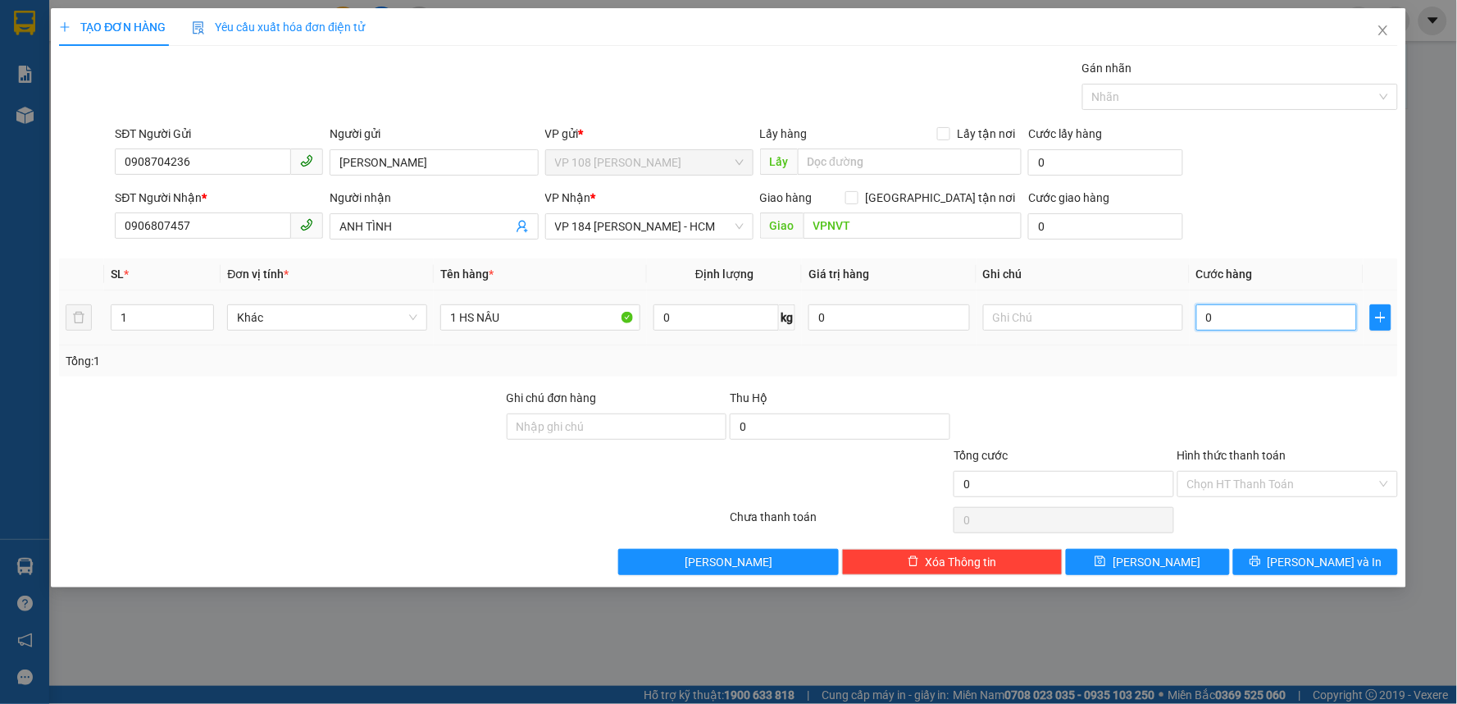
type input "2"
type input "20"
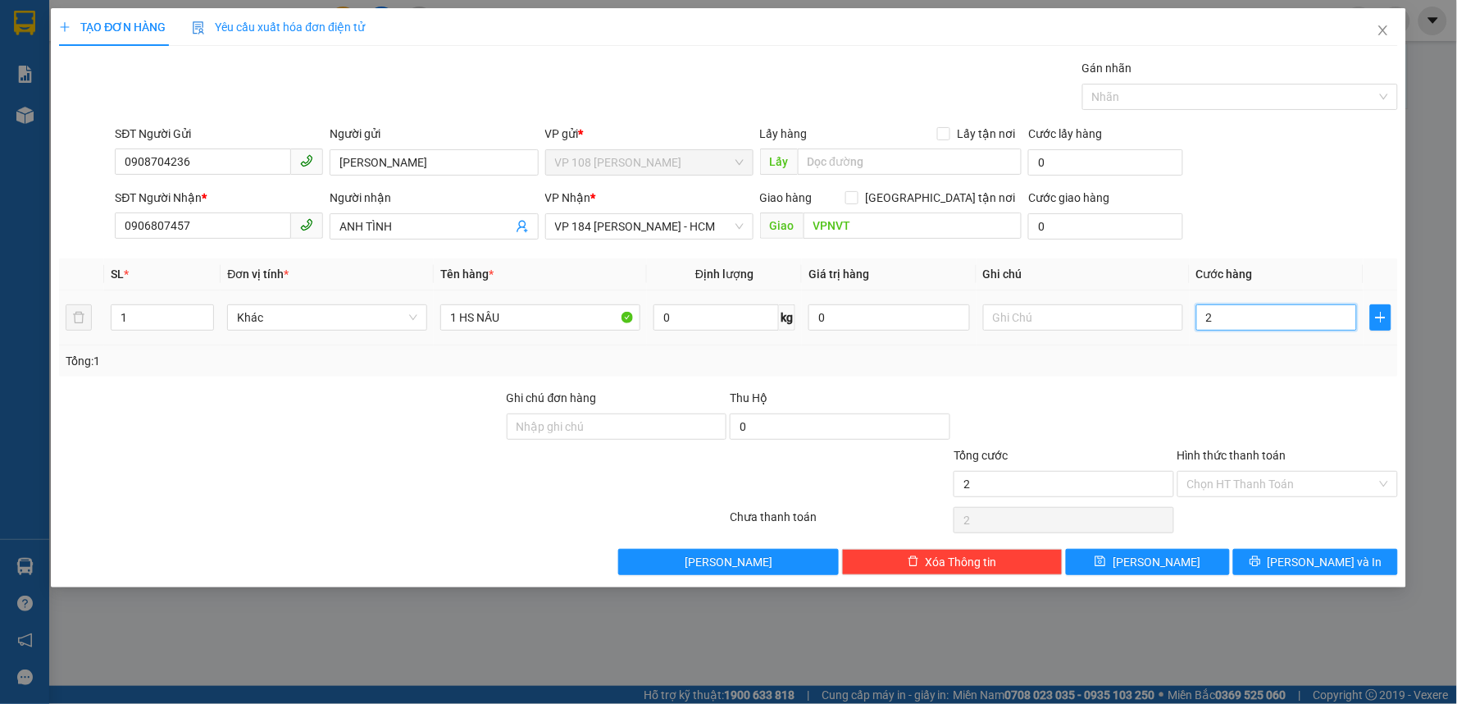
type input "20"
type input "200"
type input "2.000"
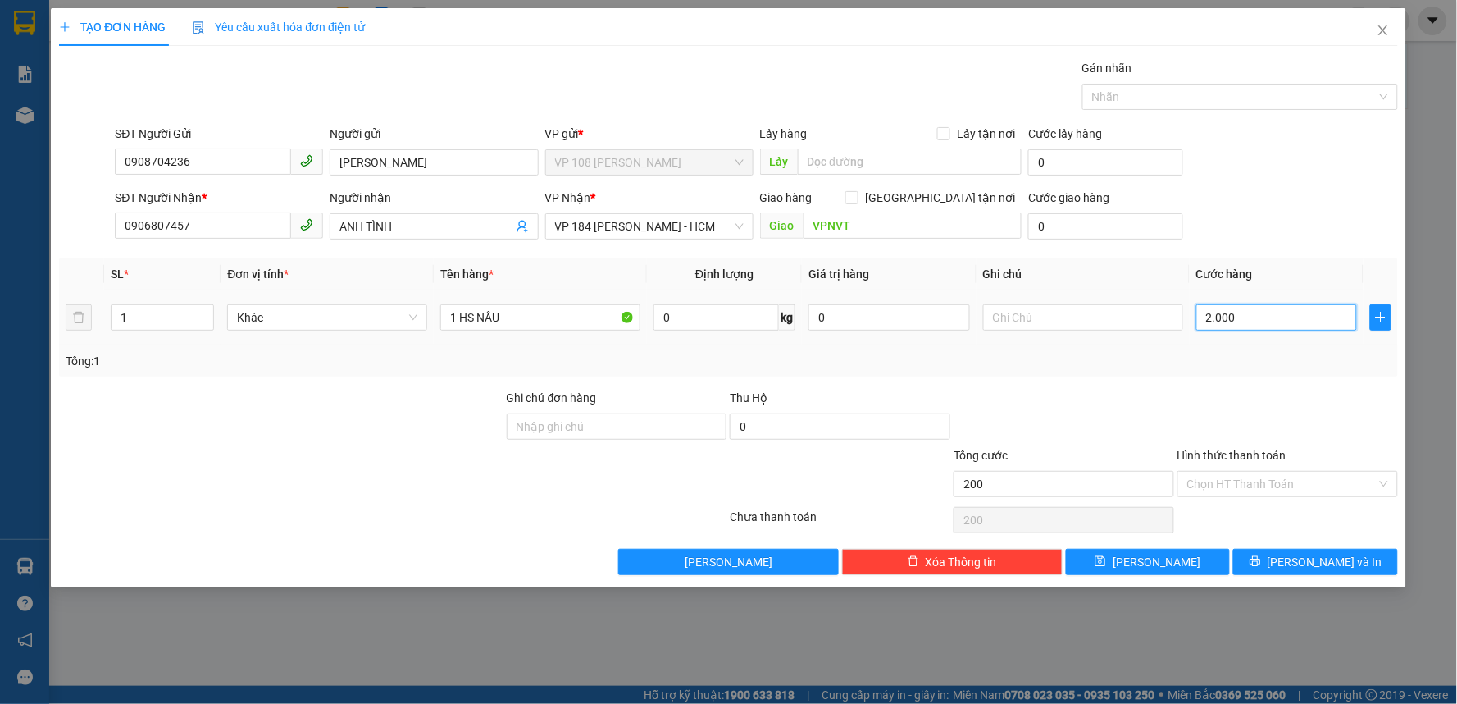
type input "2.000"
type input "20.000"
click at [1009, 325] on input "text" at bounding box center [1083, 317] width 200 height 26
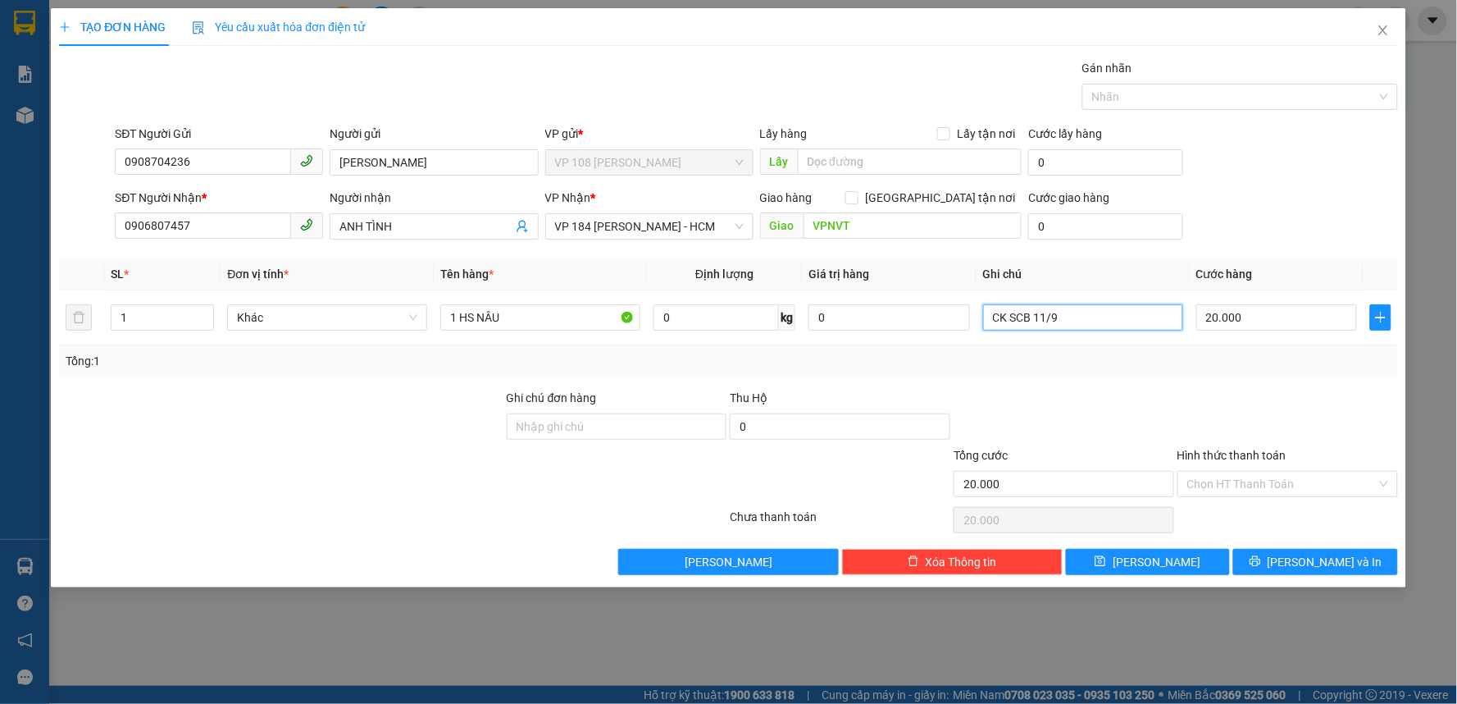
type input "CK SCB 11/9"
click at [1252, 468] on div "Hình thức thanh toán" at bounding box center [1288, 458] width 221 height 25
click at [1255, 476] on input "Hình thức thanh toán" at bounding box center [1281, 484] width 189 height 25
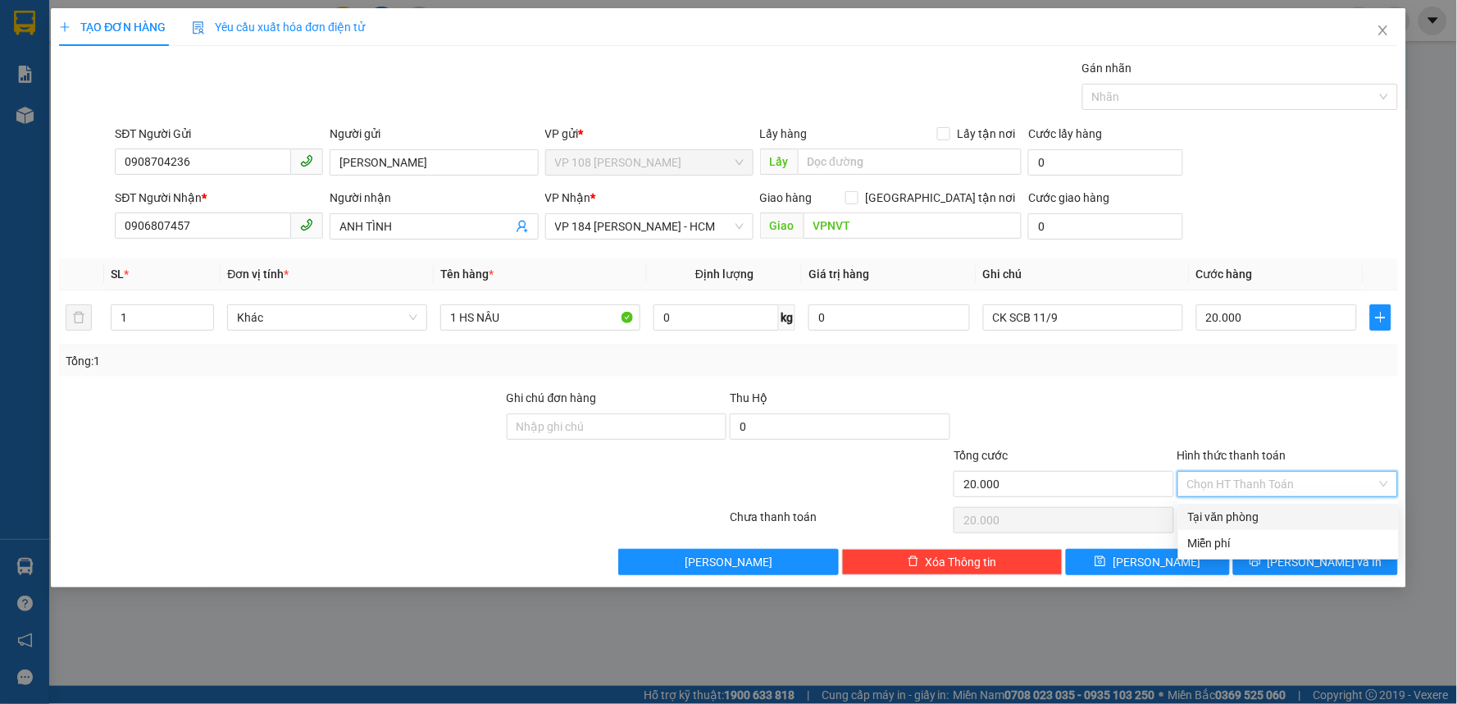
click at [1244, 509] on div "Tại văn phòng" at bounding box center [1288, 517] width 201 height 18
type input "0"
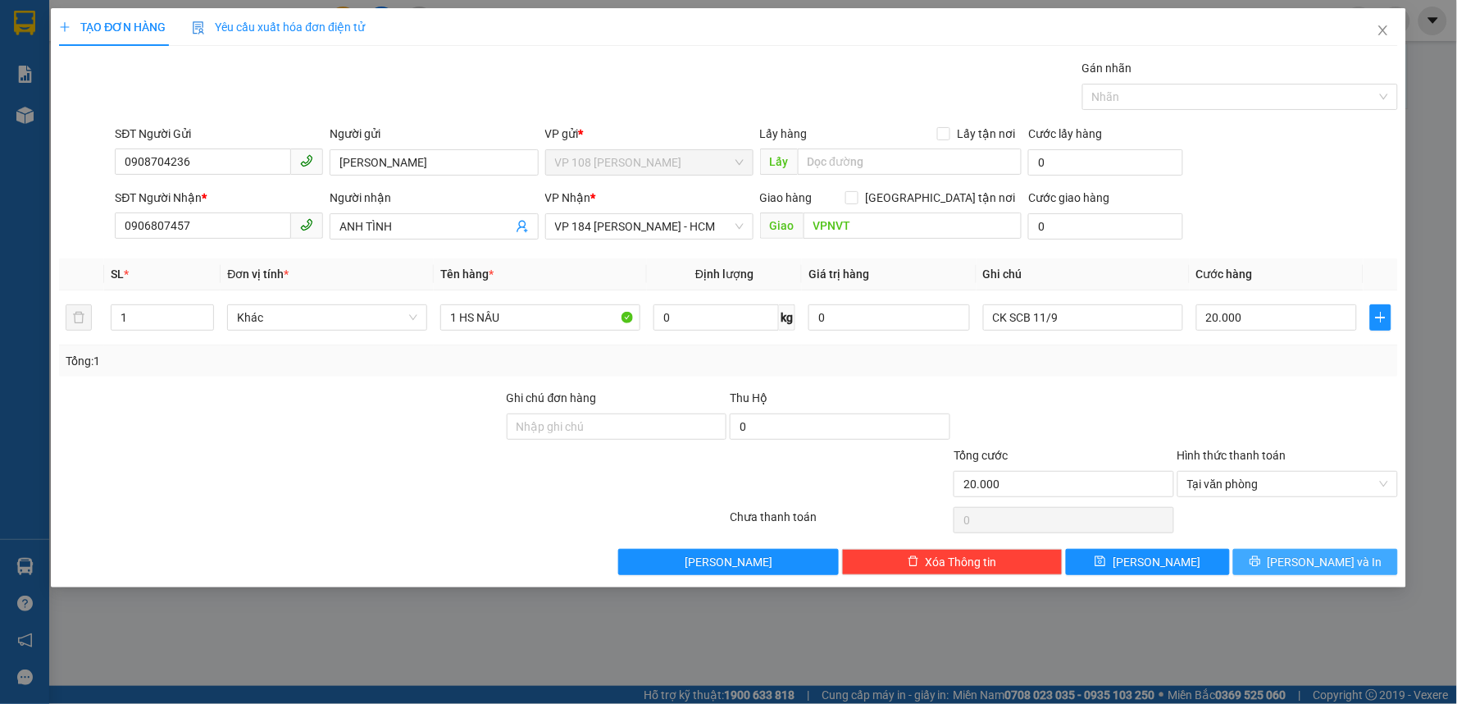
click at [1306, 567] on span "[PERSON_NAME] và In" at bounding box center [1325, 562] width 115 height 18
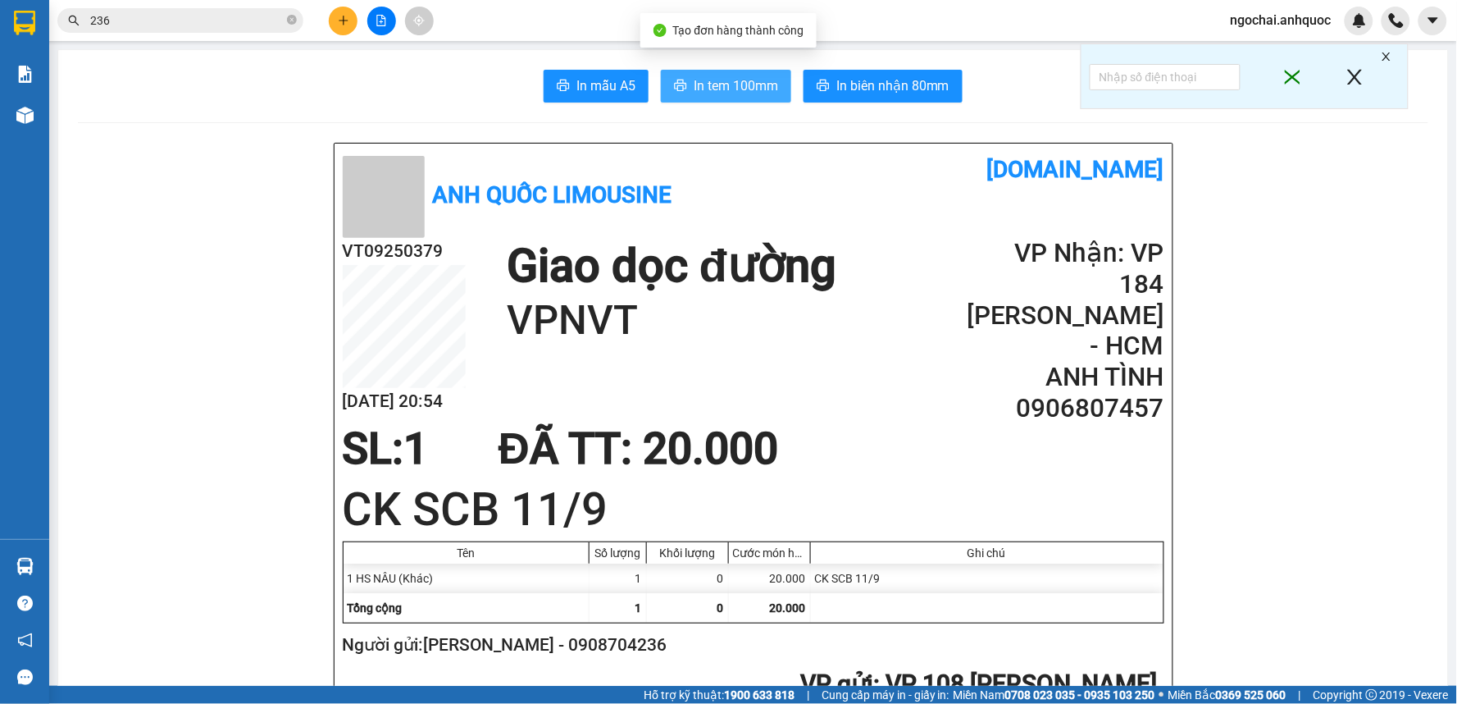
click at [735, 84] on span "In tem 100mm" at bounding box center [736, 85] width 84 height 21
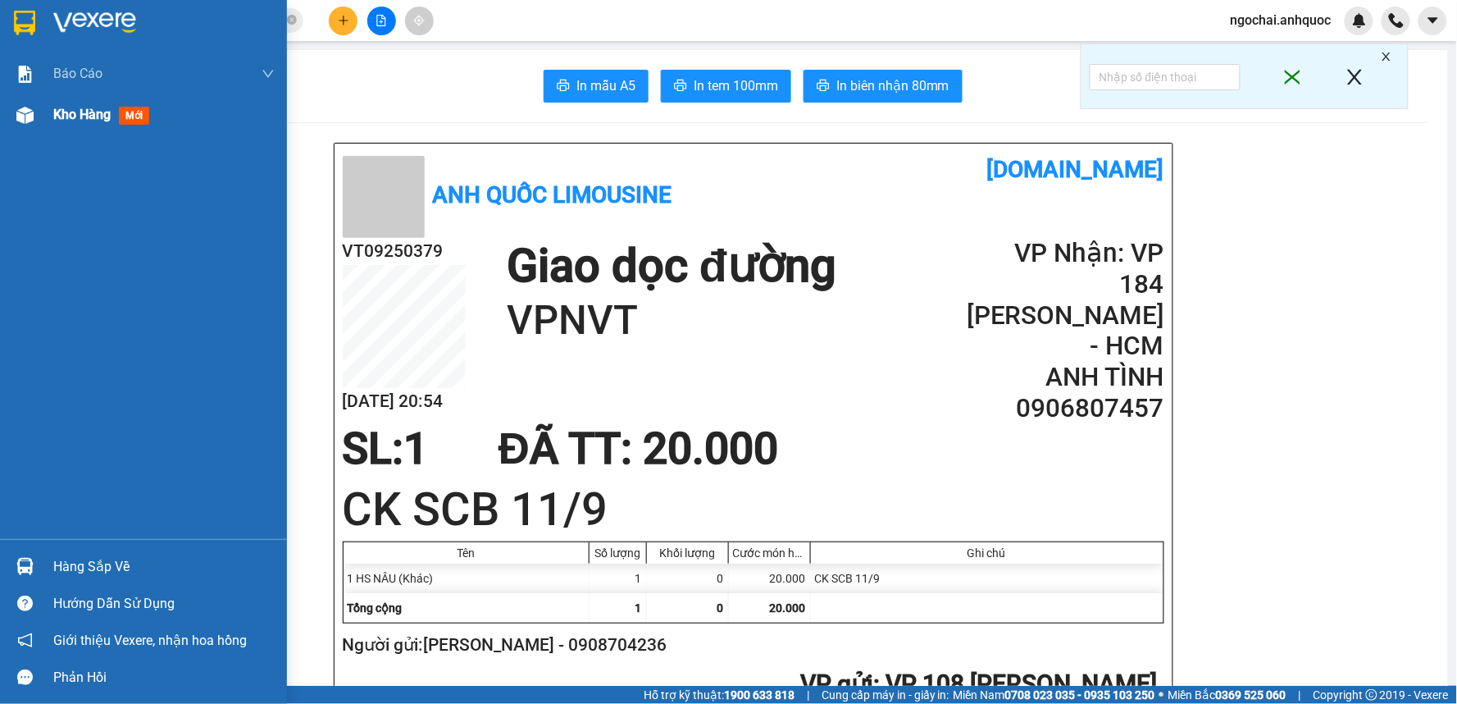
click at [93, 102] on div "Kho hàng mới" at bounding box center [163, 114] width 221 height 41
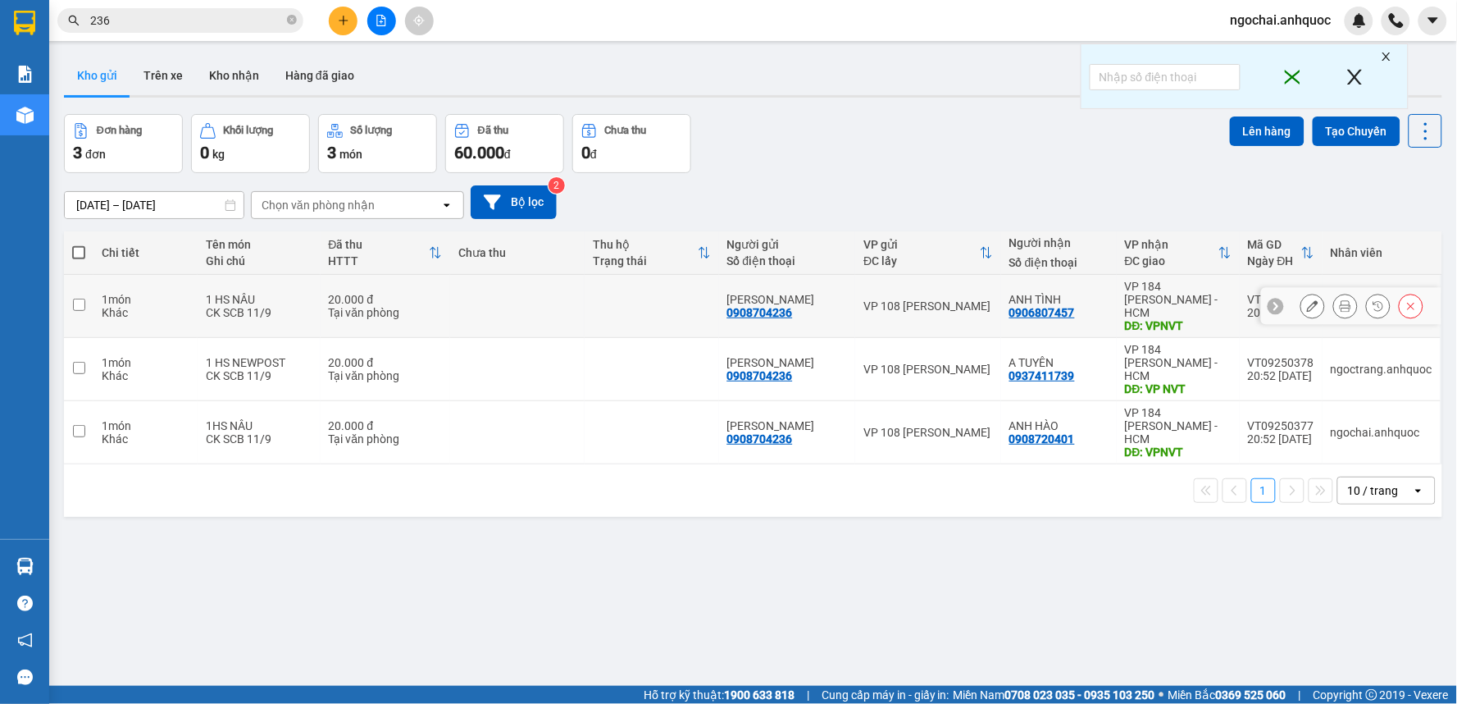
click at [1301, 300] on div at bounding box center [1313, 306] width 25 height 25
click at [1310, 306] on div at bounding box center [1313, 306] width 25 height 25
click at [1307, 300] on icon at bounding box center [1312, 305] width 11 height 11
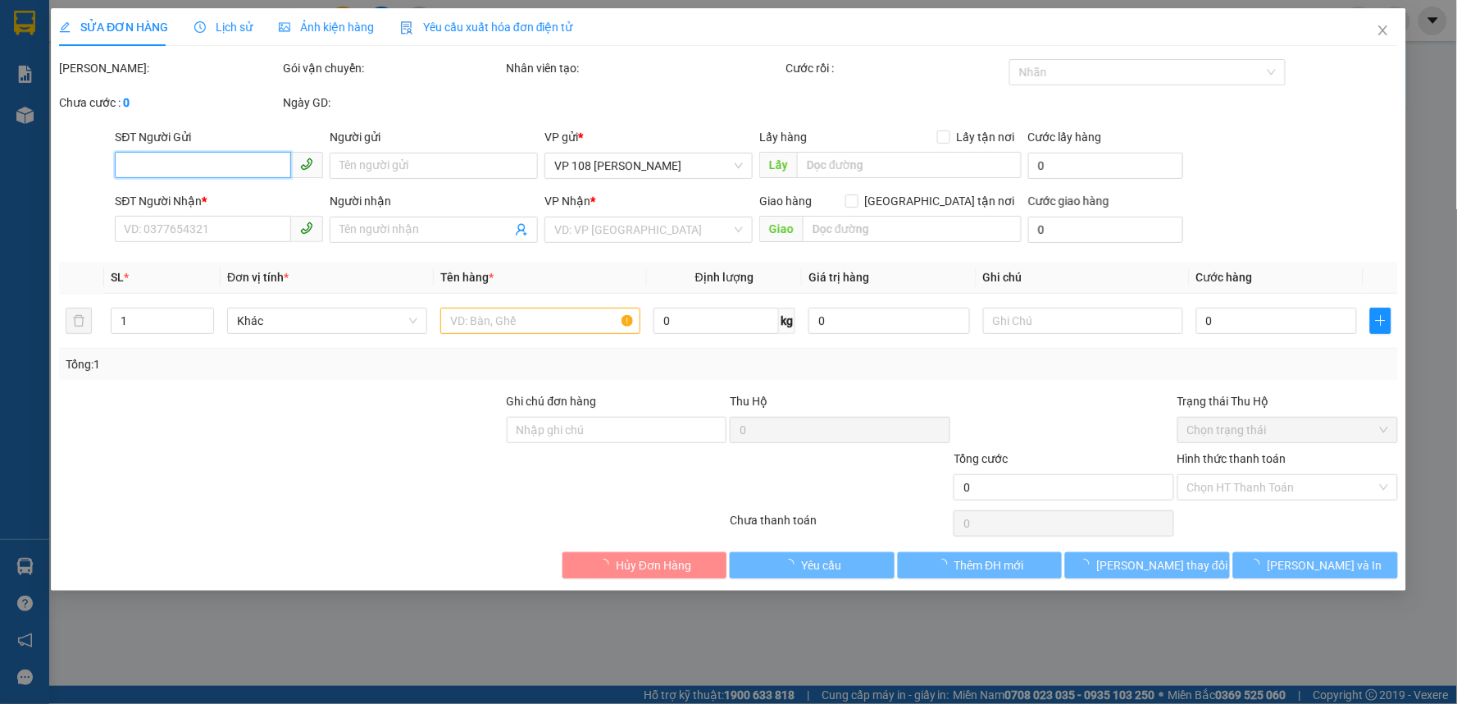
type input "0908704236"
type input "[PERSON_NAME]"
type input "0906807457"
type input "ANH TÌNH"
type input "VPNVT"
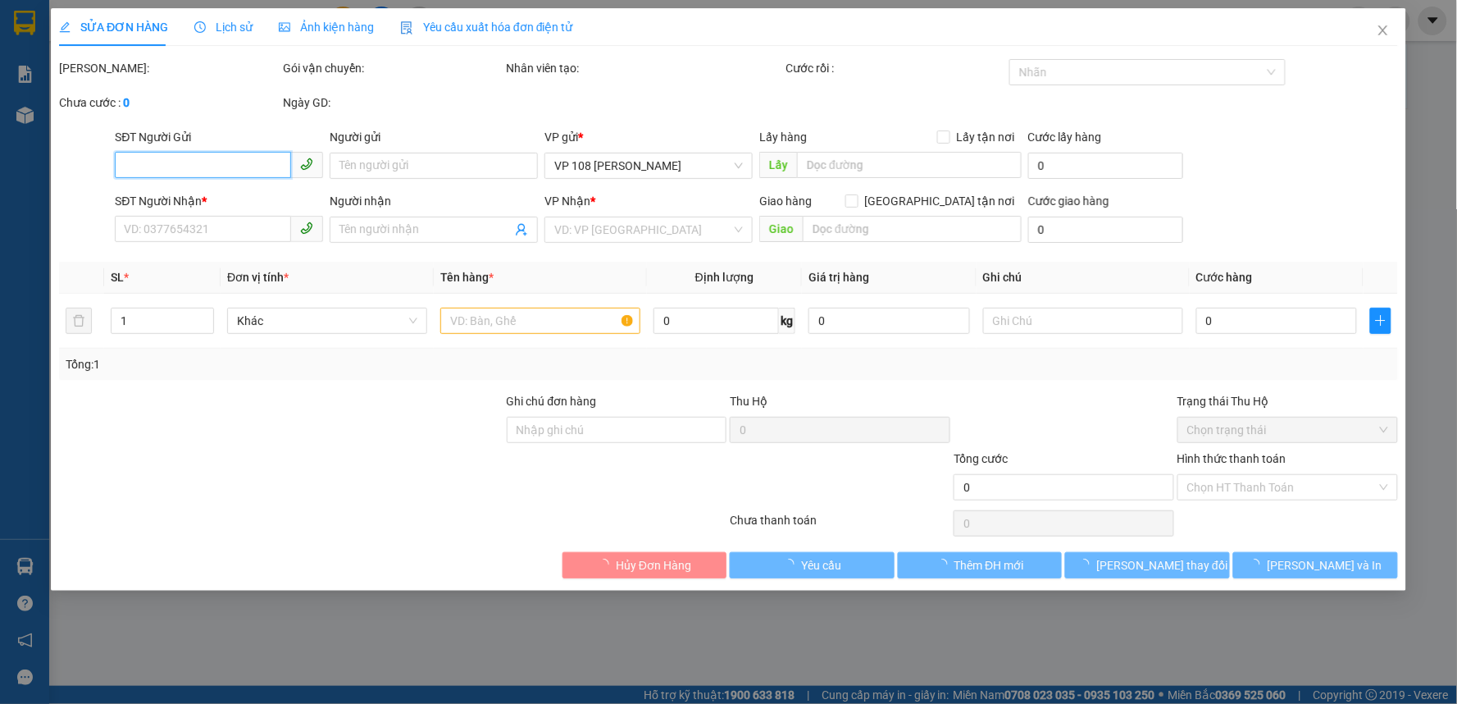
type input "20.000"
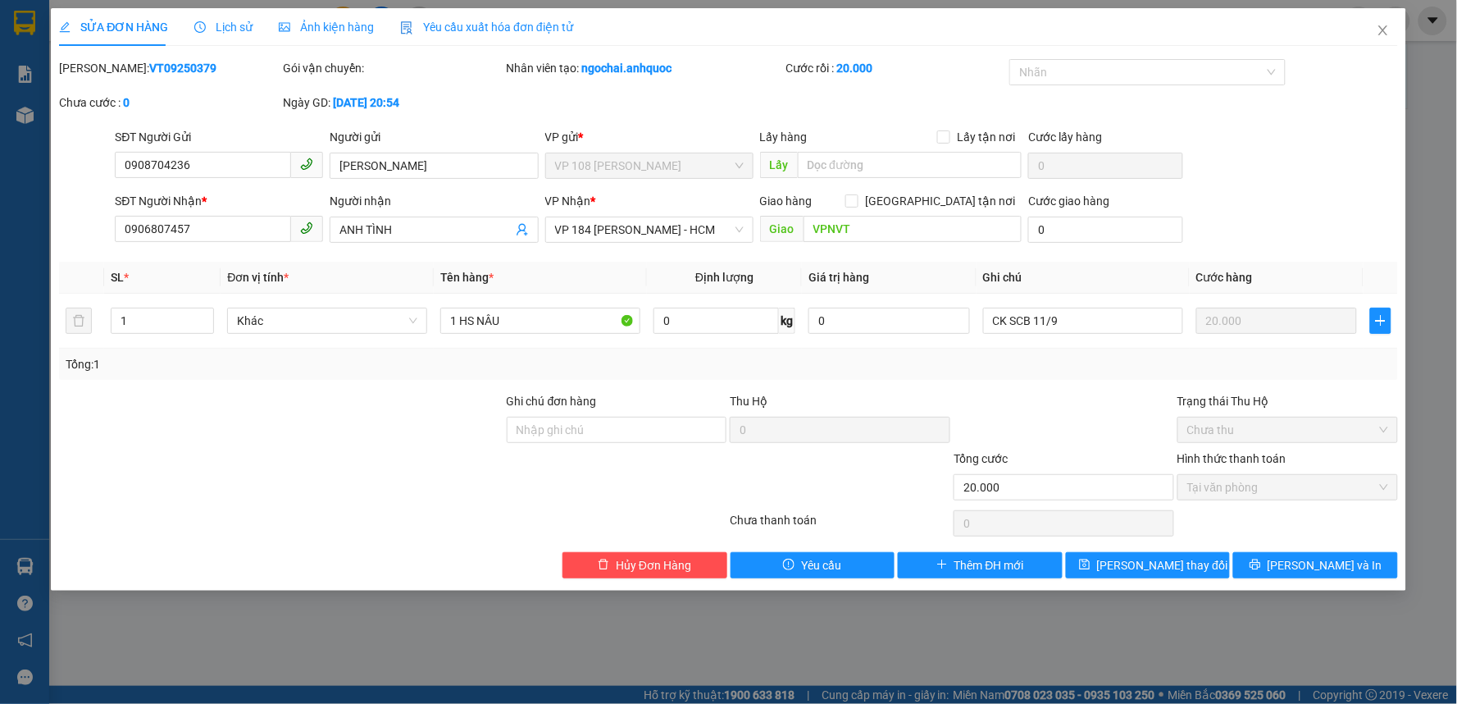
drag, startPoint x: 166, startPoint y: 70, endPoint x: 93, endPoint y: 66, distance: 73.1
click at [93, 66] on div "Mã ĐH: VT09250379" at bounding box center [169, 68] width 221 height 18
drag, startPoint x: 103, startPoint y: 66, endPoint x: 225, endPoint y: 55, distance: 121.9
click at [225, 55] on div "SỬA ĐƠN HÀNG Lịch sử Ảnh kiện hàng Yêu cầu xuất hóa đơn điện tử Total Paid Fee …" at bounding box center [728, 293] width 1339 height 570
drag, startPoint x: 178, startPoint y: 66, endPoint x: 101, endPoint y: 66, distance: 77.1
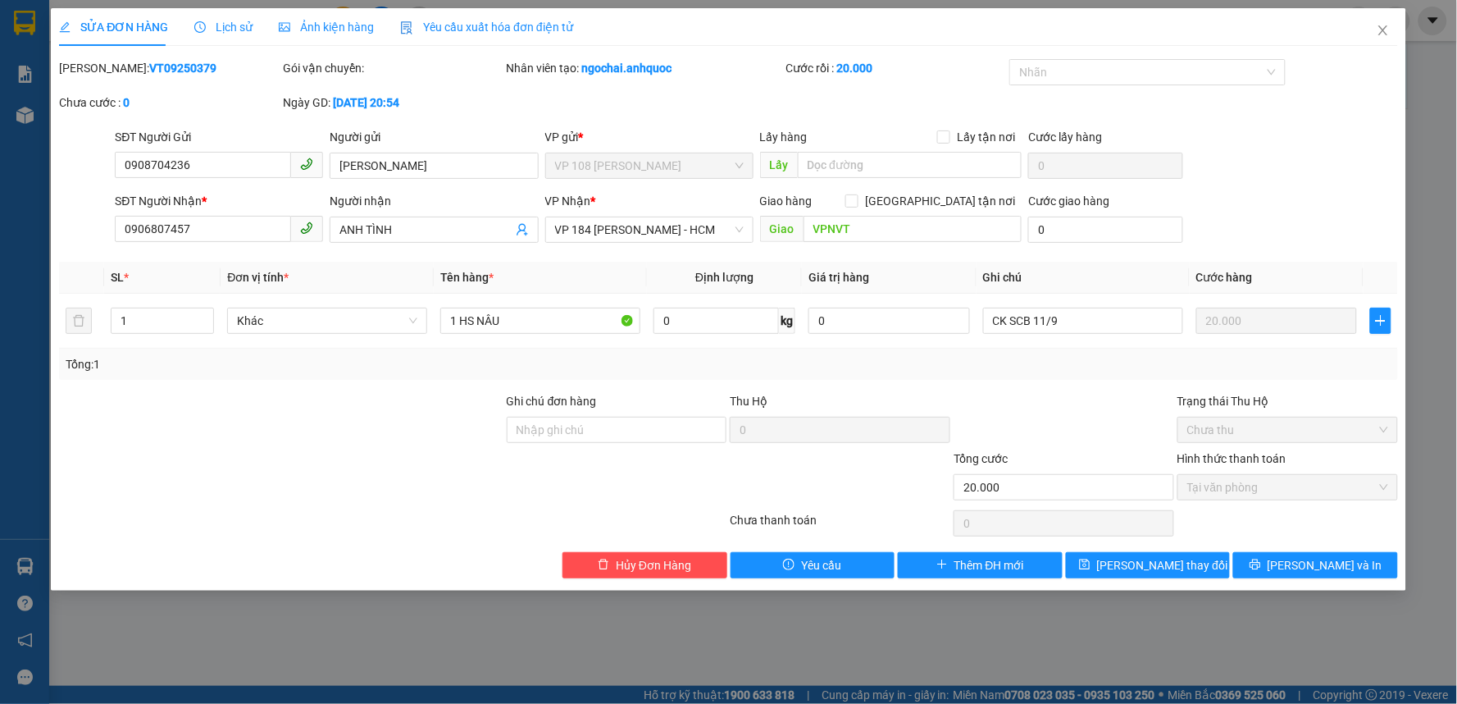
click at [101, 66] on div "Mã ĐH: VT09250379" at bounding box center [169, 68] width 221 height 18
copy b "VT09250379"
click at [1386, 28] on icon "close" at bounding box center [1383, 30] width 9 height 10
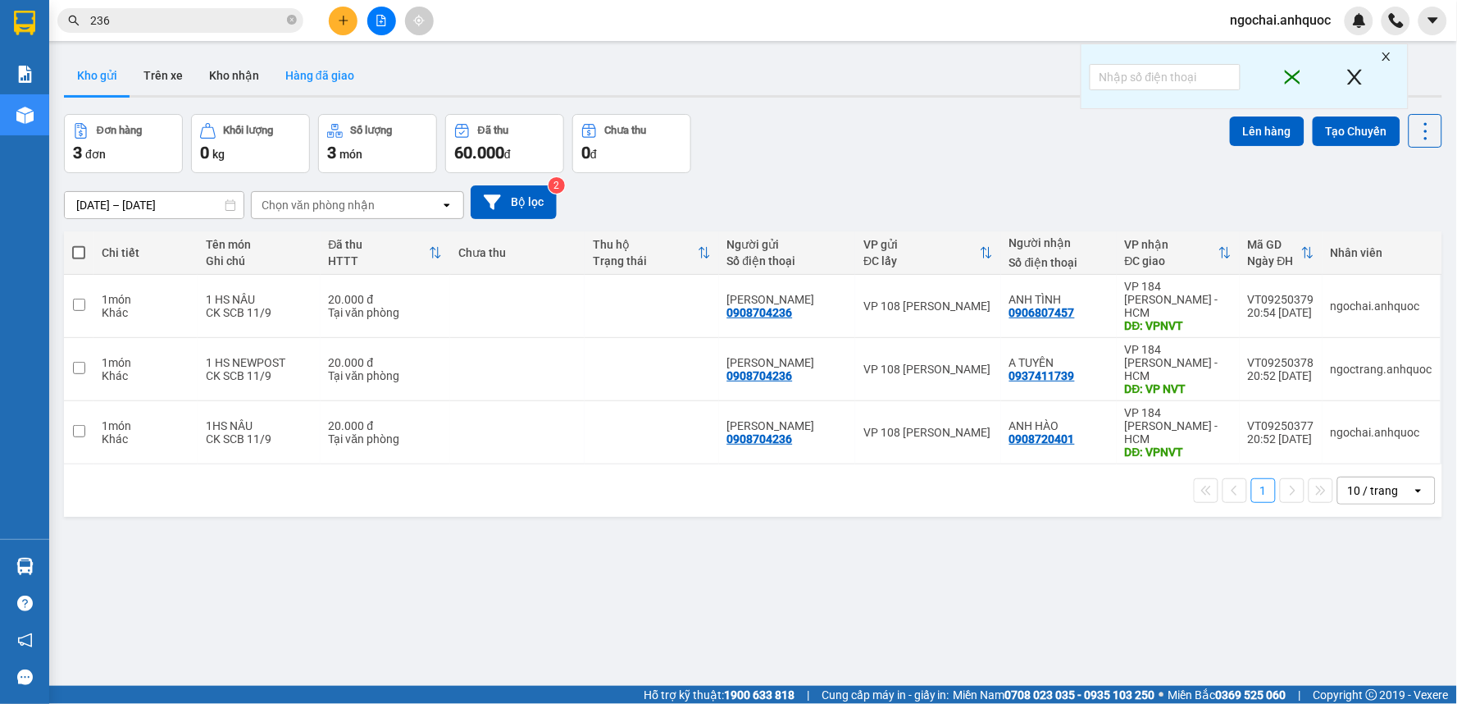
click at [330, 77] on button "Hàng đã giao" at bounding box center [319, 75] width 95 height 39
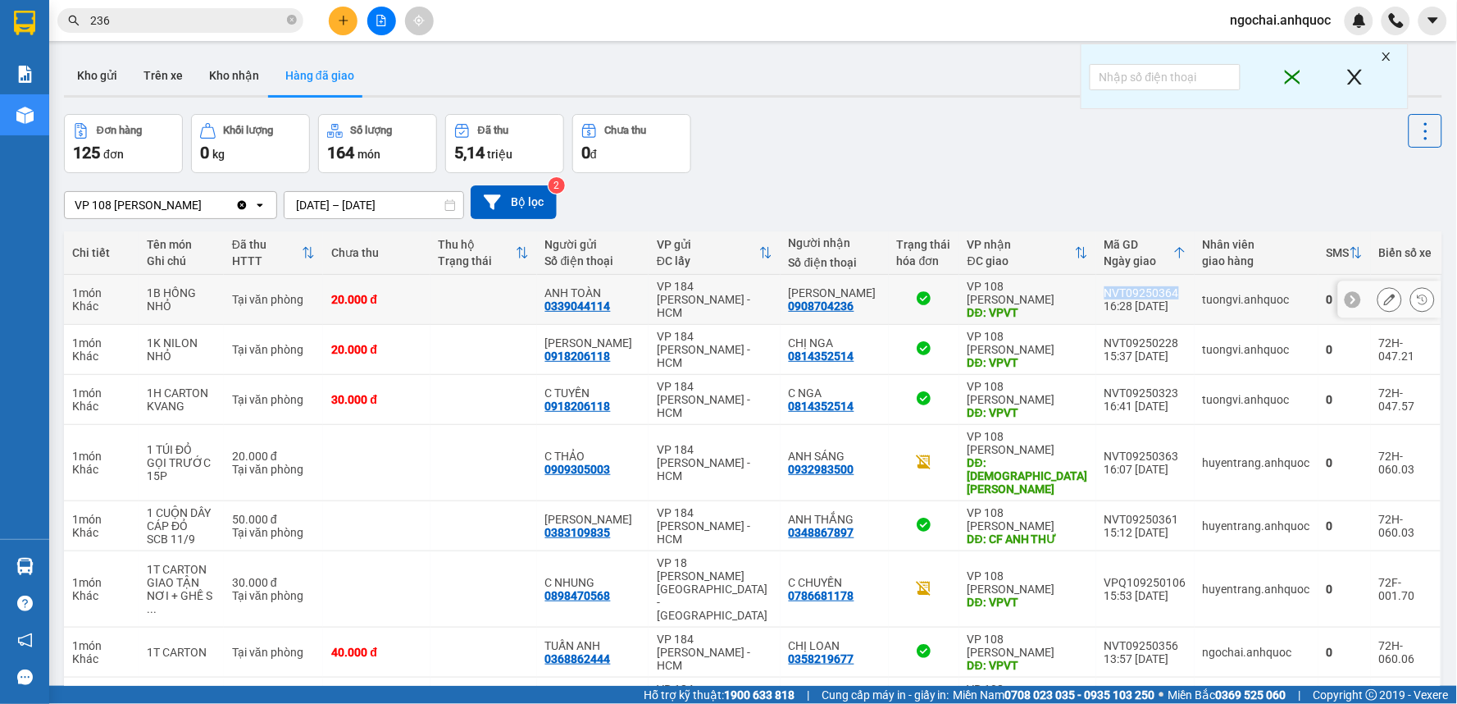
drag, startPoint x: 1148, startPoint y: 290, endPoint x: 1096, endPoint y: 292, distance: 52.5
click at [1096, 292] on td "NVT09250364 16:28 [DATE]" at bounding box center [1145, 300] width 98 height 50
copy div "NVT09250364"
click at [99, 75] on button "Kho gửi" at bounding box center [97, 75] width 66 height 39
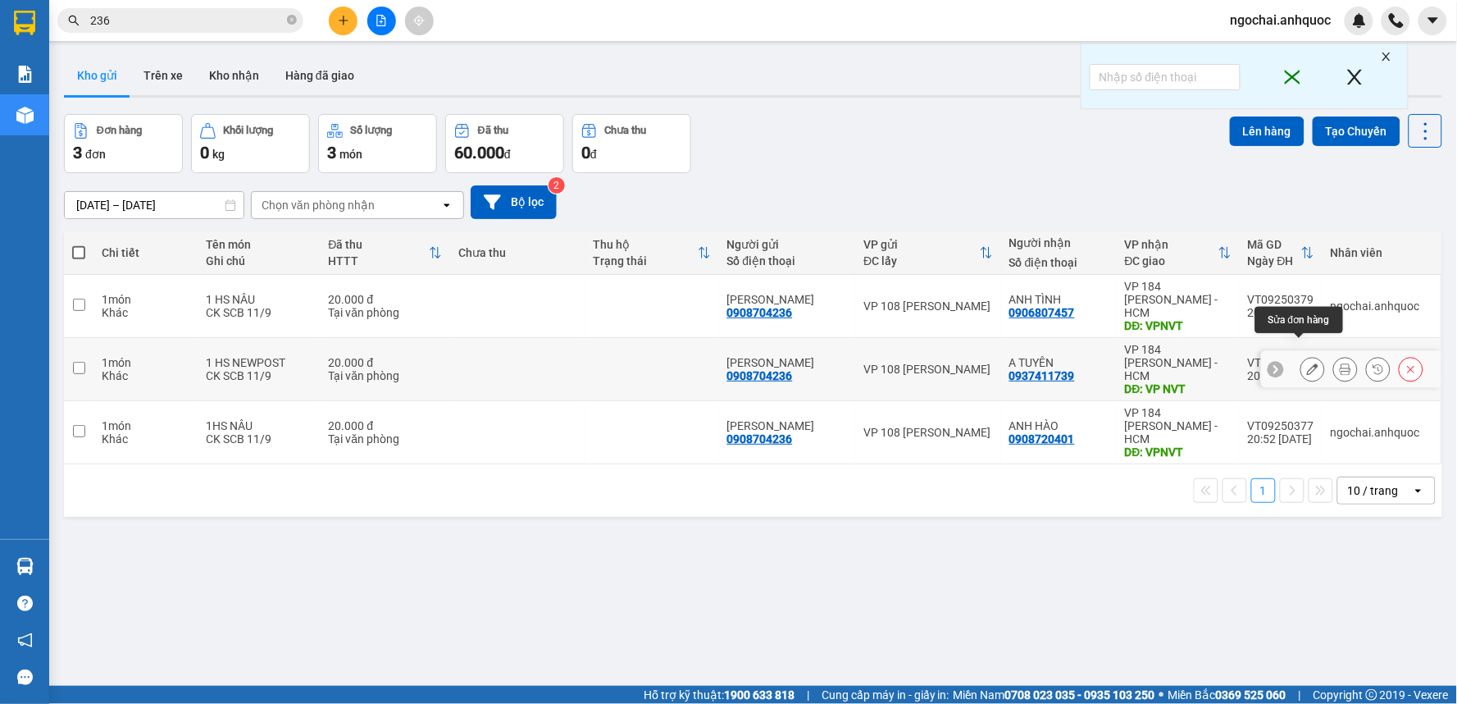
click at [1307, 363] on icon at bounding box center [1312, 368] width 11 height 11
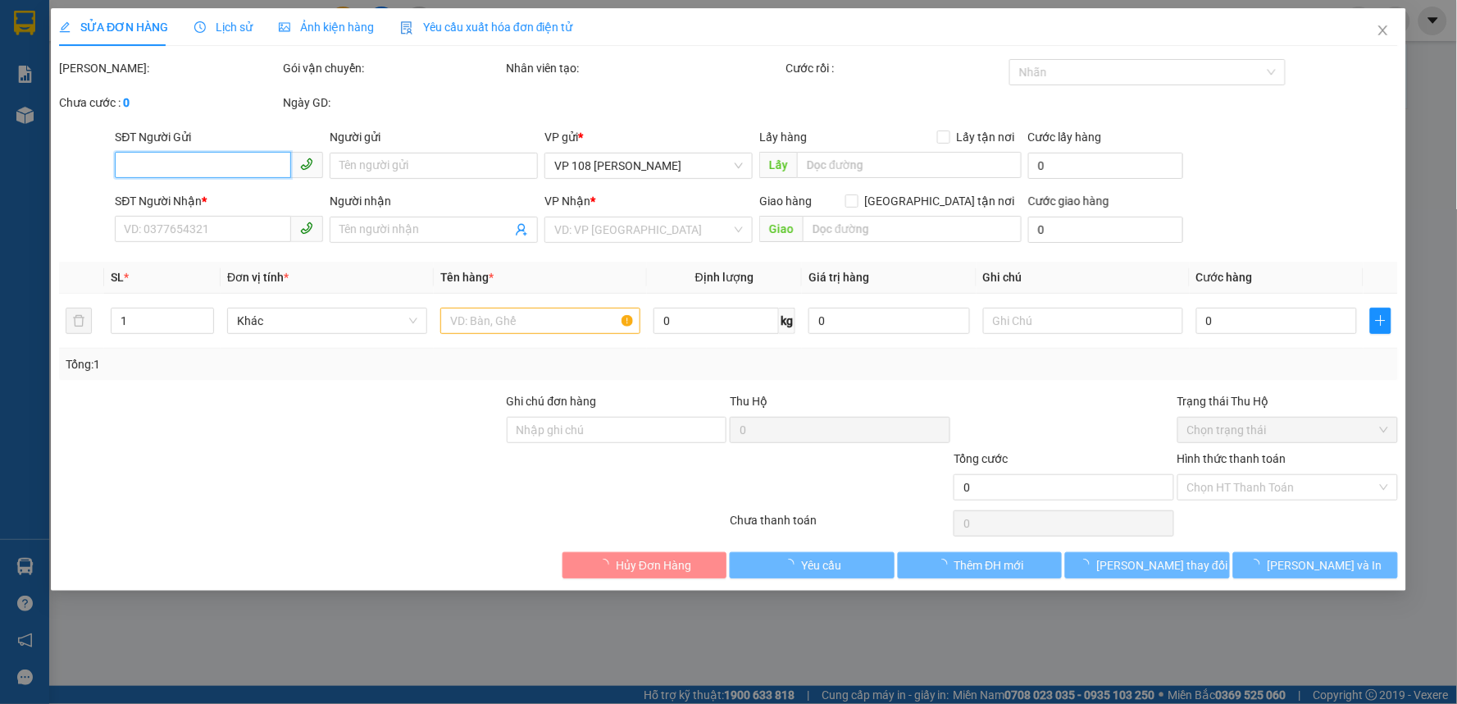
type input "0908704236"
type input "[PERSON_NAME]"
type input "0937411739"
type input "A TUYÊN"
type input "VP NVT"
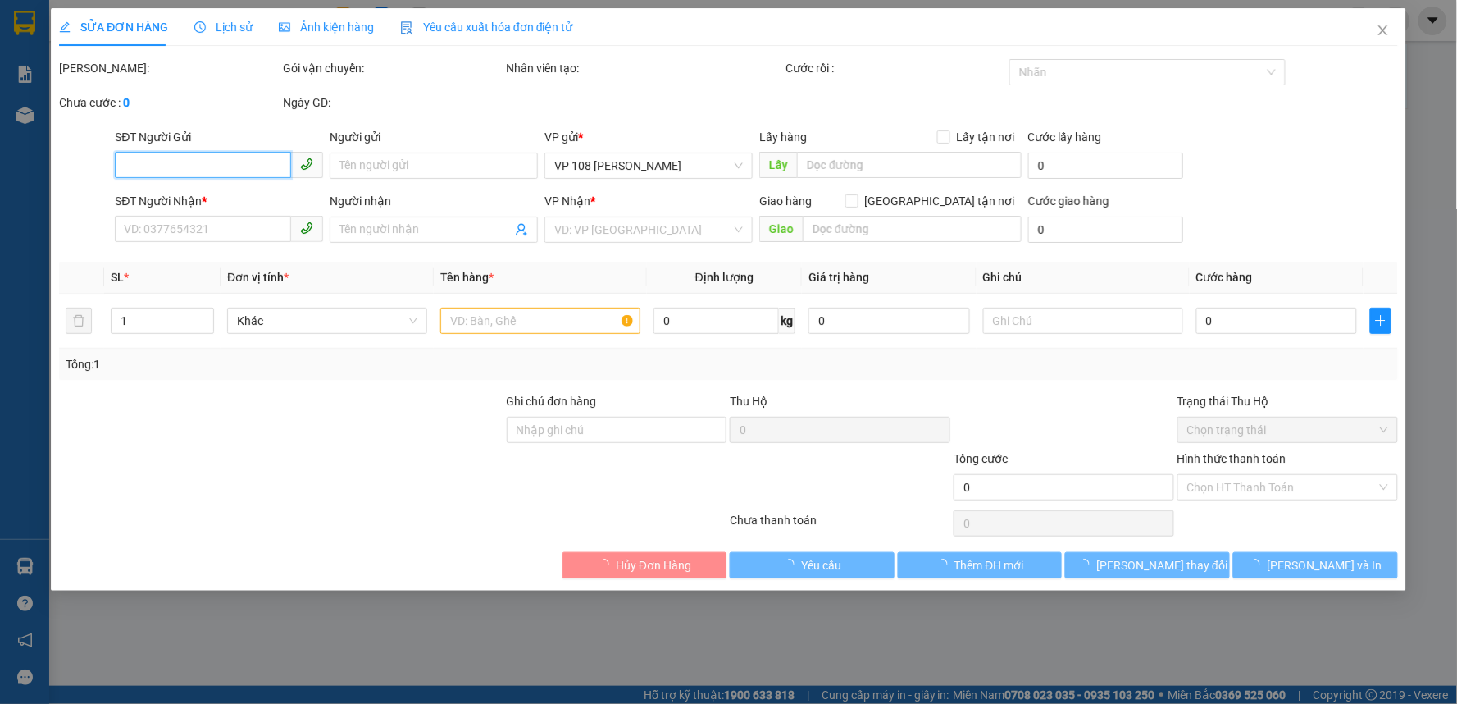
type input "20.000"
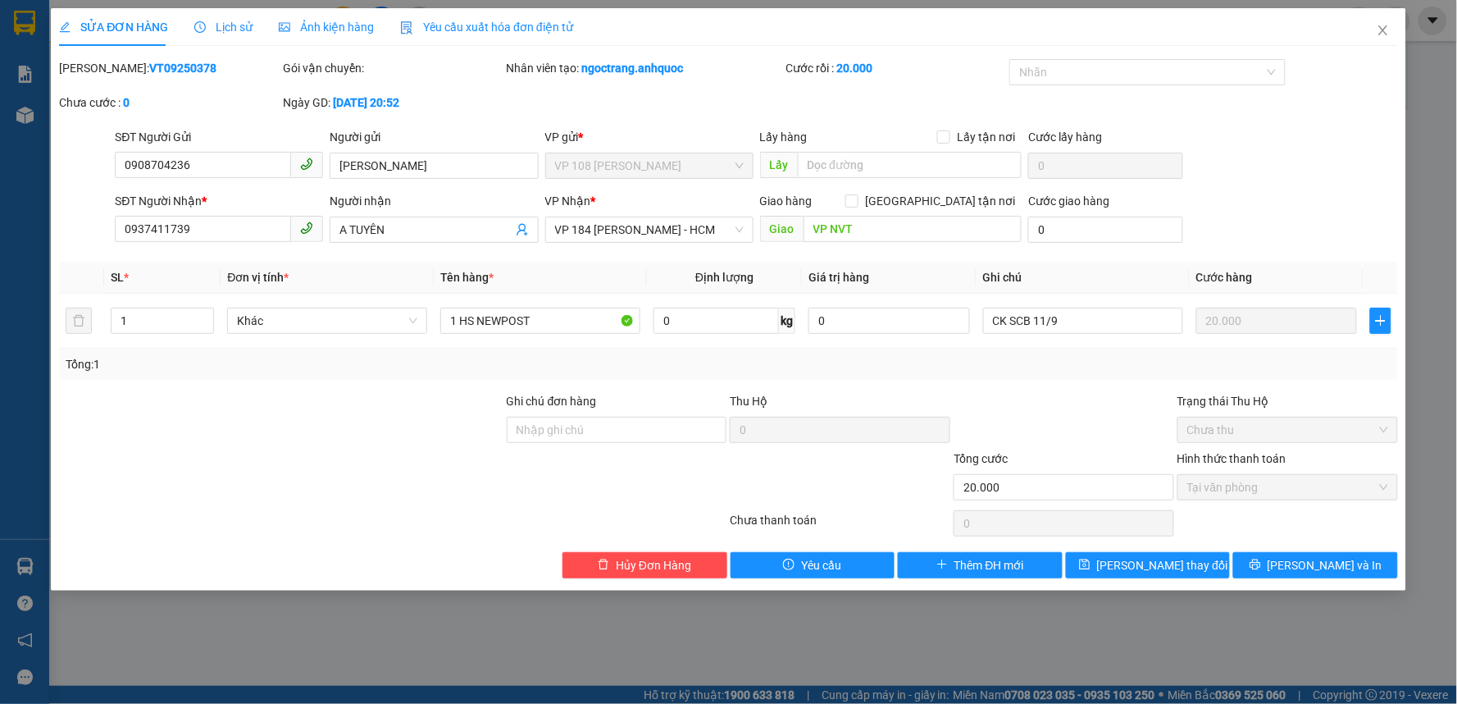
drag, startPoint x: 179, startPoint y: 68, endPoint x: 100, endPoint y: 74, distance: 78.9
click at [100, 74] on div "Mã ĐH: VT09250378" at bounding box center [169, 68] width 221 height 18
copy b "VT09250378"
click at [1383, 28] on icon "close" at bounding box center [1383, 30] width 13 height 13
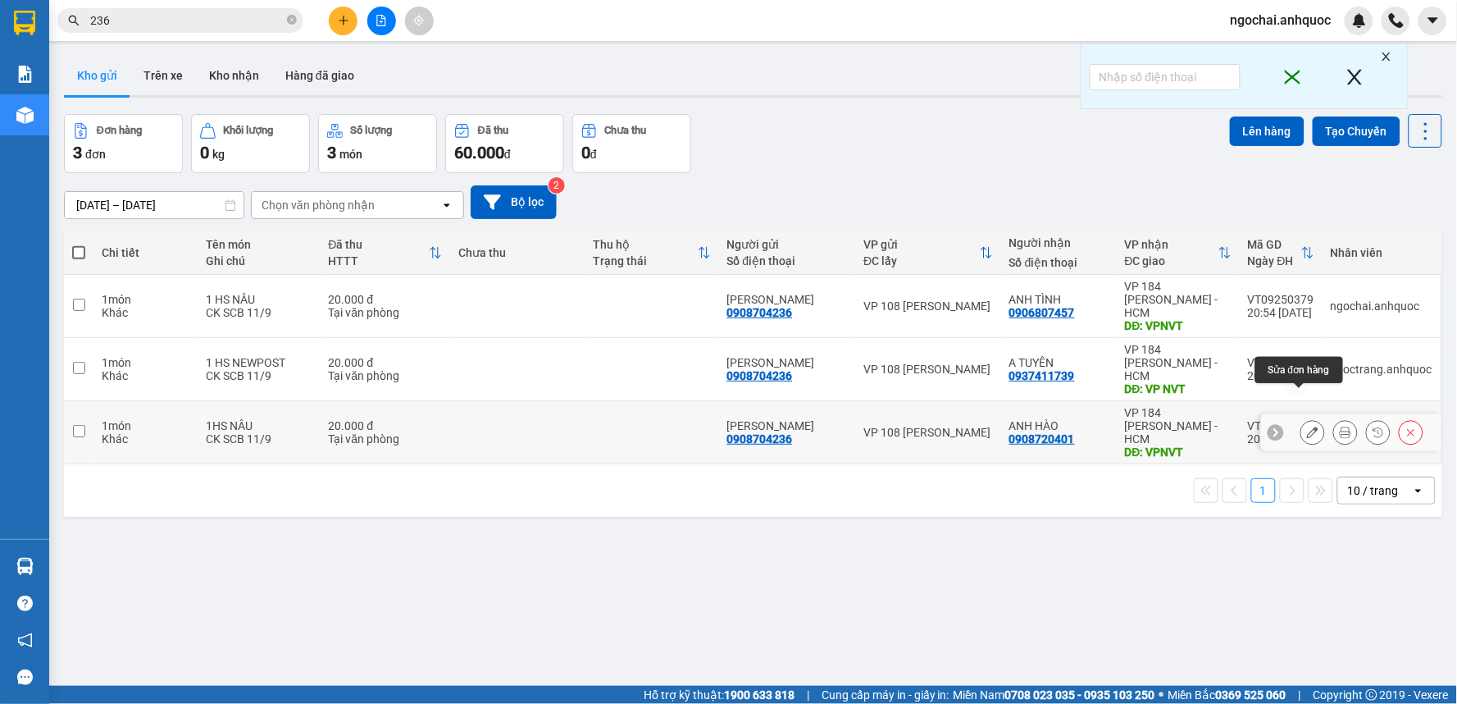
click at [1307, 418] on button at bounding box center [1312, 432] width 23 height 29
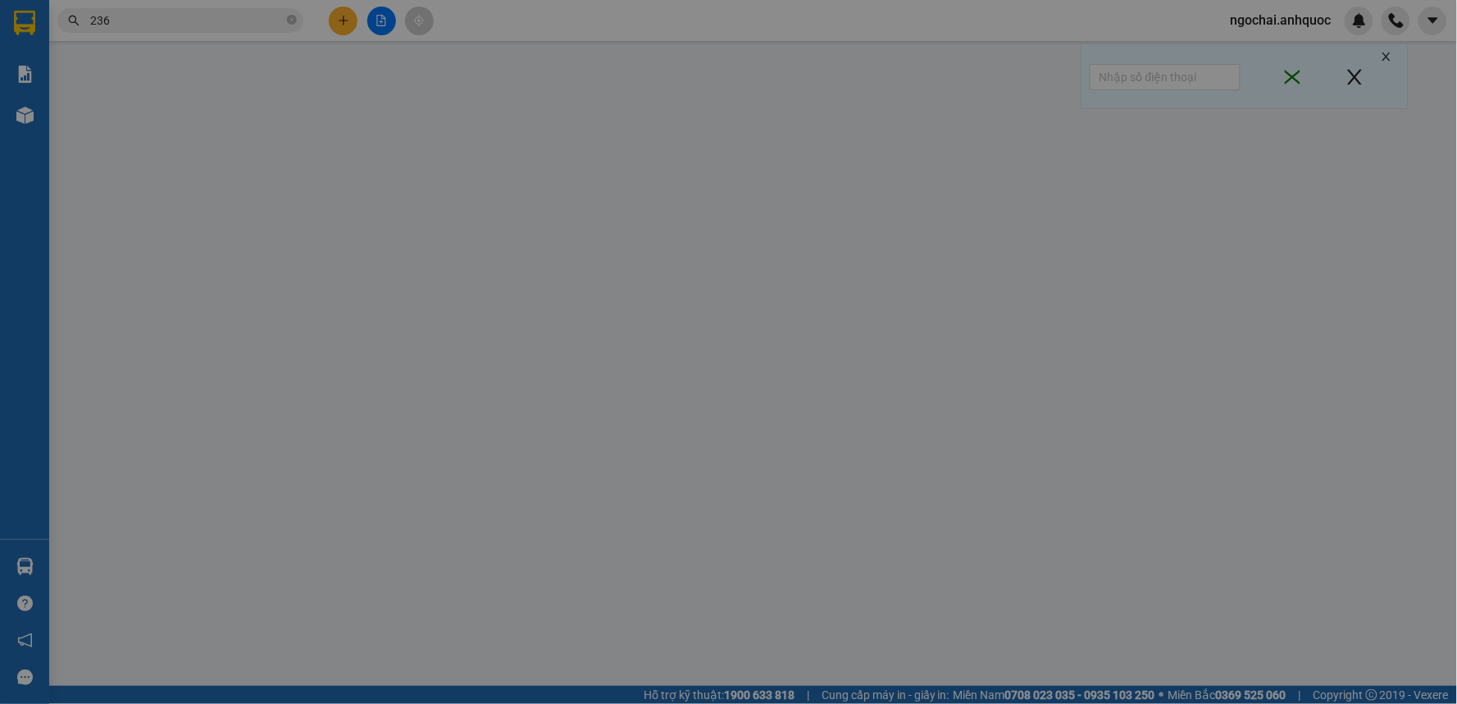
type input "0908704236"
type input "[PERSON_NAME]"
type input "0908720401"
type input "ANH HÀO"
type input "VPNVT"
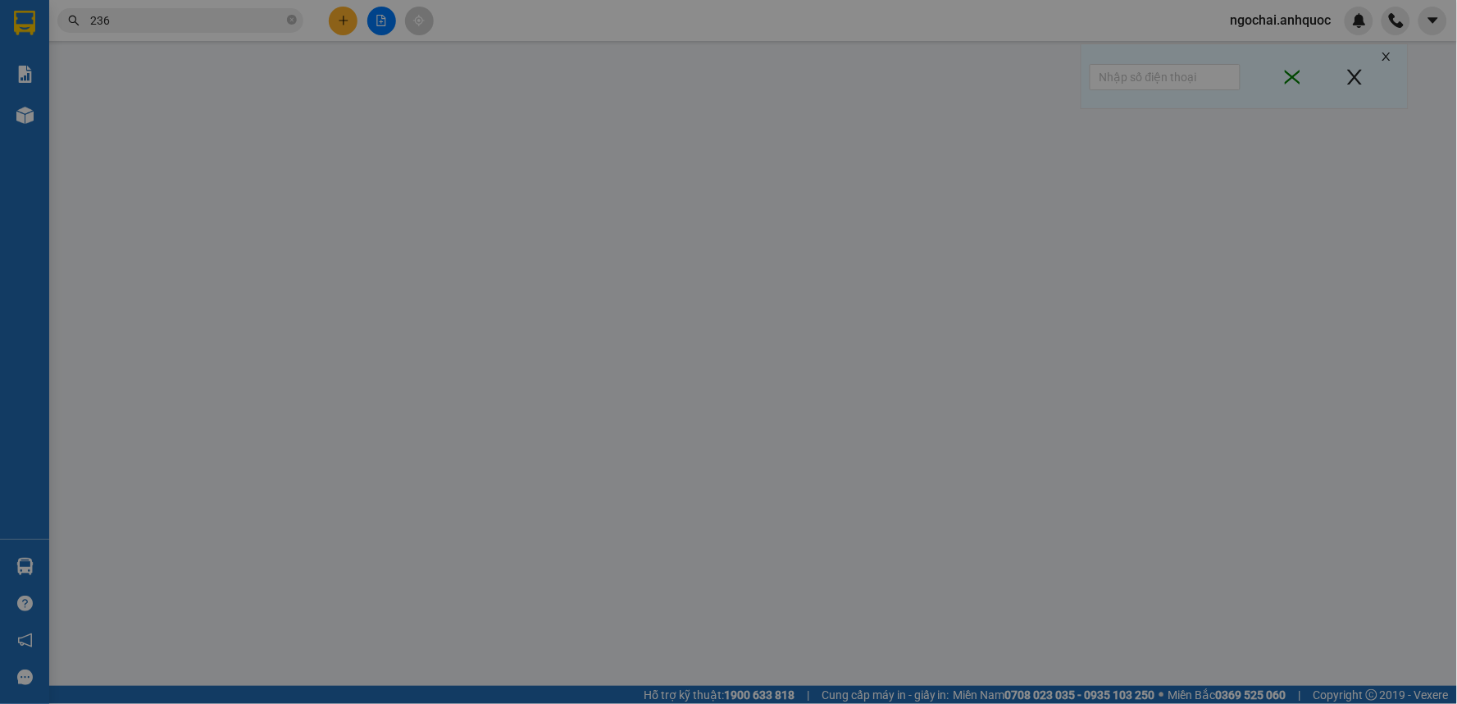
type input "CK SCB 11/9"
type input "20.000"
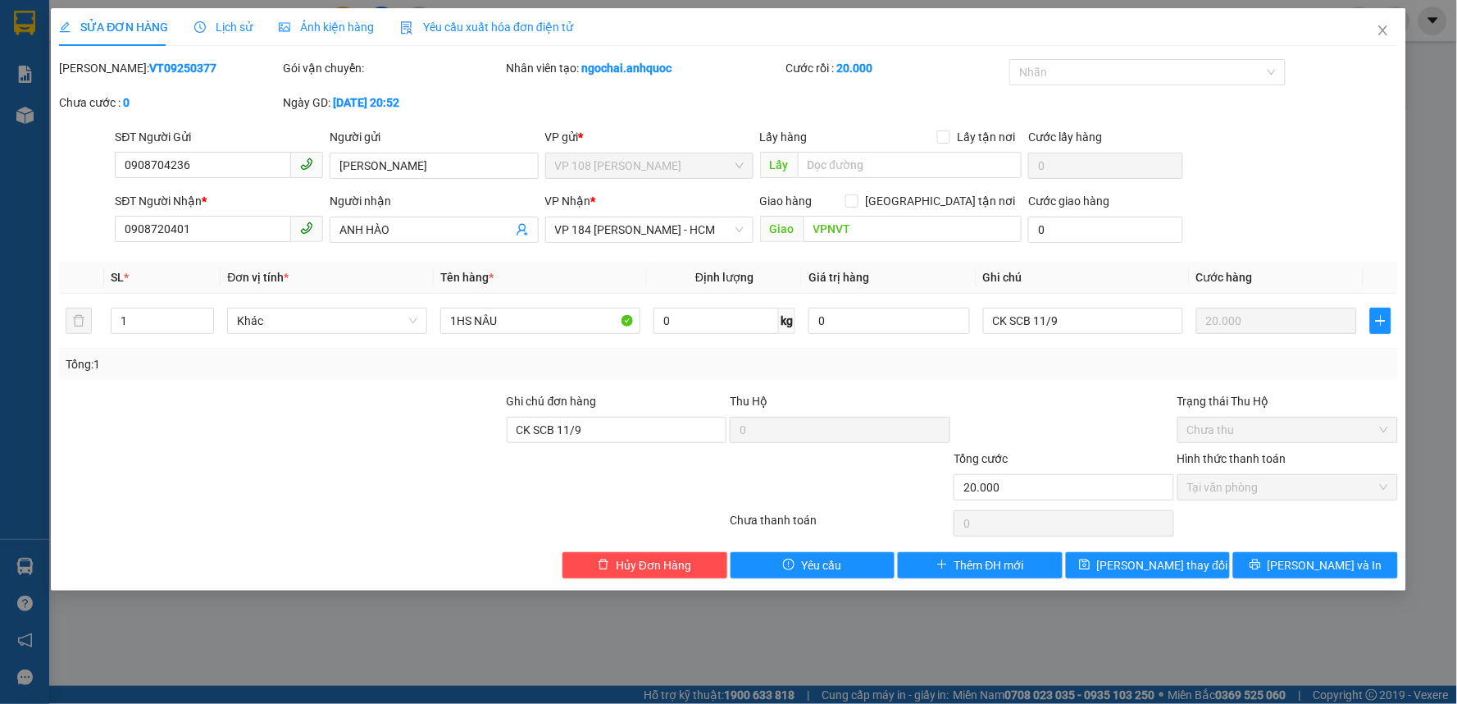
drag, startPoint x: 170, startPoint y: 66, endPoint x: 103, endPoint y: 69, distance: 66.5
click at [103, 69] on div "Mã ĐH: VT09250377" at bounding box center [169, 68] width 221 height 18
copy b "VT09250377"
click at [216, 169] on input "0908704236" at bounding box center [203, 165] width 176 height 26
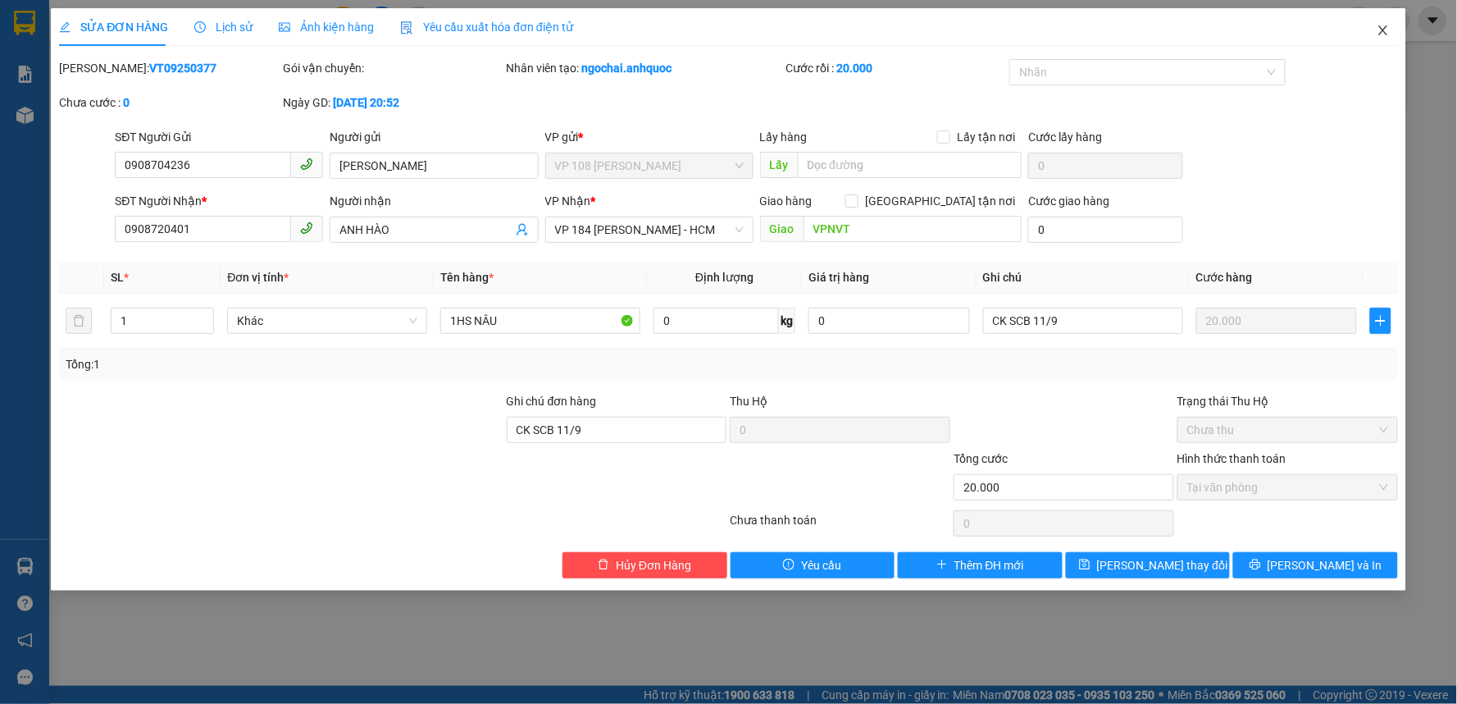
click at [1382, 30] on icon "close" at bounding box center [1383, 30] width 13 height 13
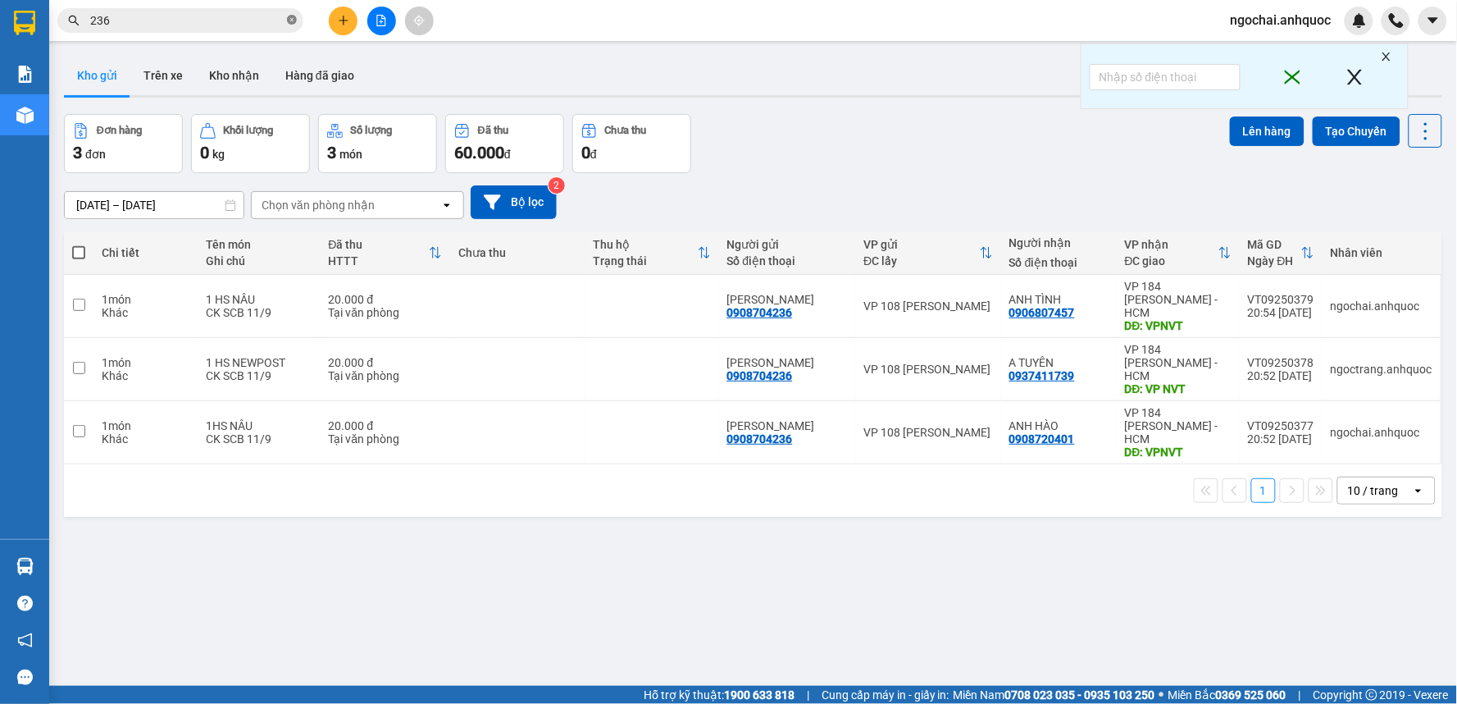
click at [293, 20] on icon "close-circle" at bounding box center [292, 20] width 10 height 10
click at [1432, 21] on icon "caret-down" at bounding box center [1433, 20] width 10 height 6
click at [1306, 28] on span "ngochai.anhquoc" at bounding box center [1281, 20] width 127 height 21
click at [1272, 55] on span "Đăng xuất" at bounding box center [1289, 51] width 93 height 18
